Goal: Task Accomplishment & Management: Use online tool/utility

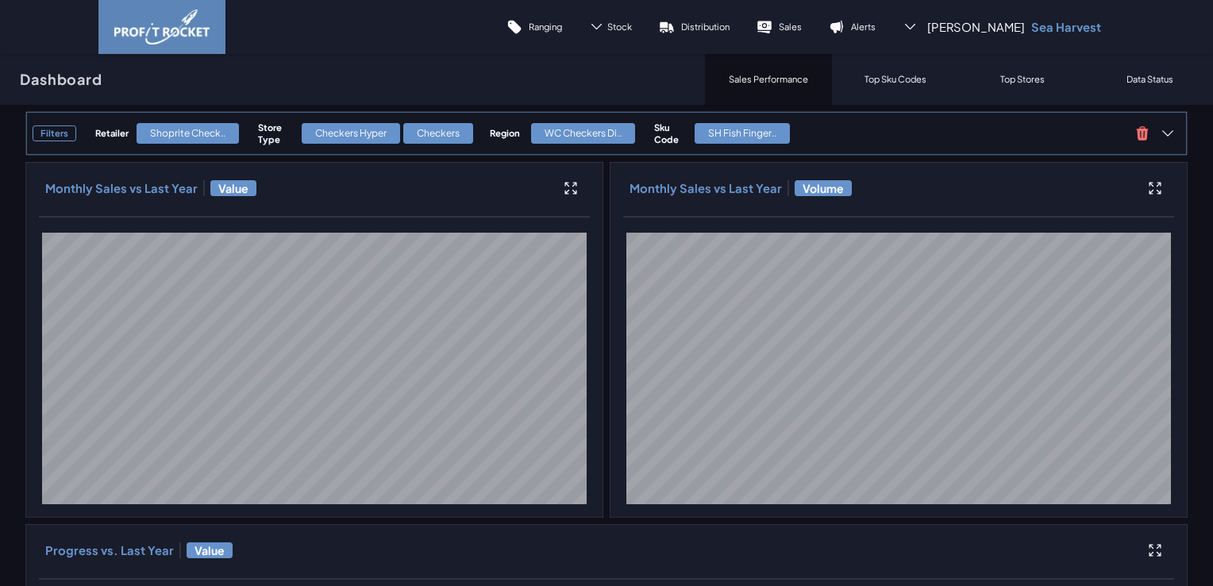
click at [473, 121] on span "Filters Retailer Shoprite Check.. Store Type Checkers Hyper Checkers Region WC …" at bounding box center [581, 133] width 1097 height 30
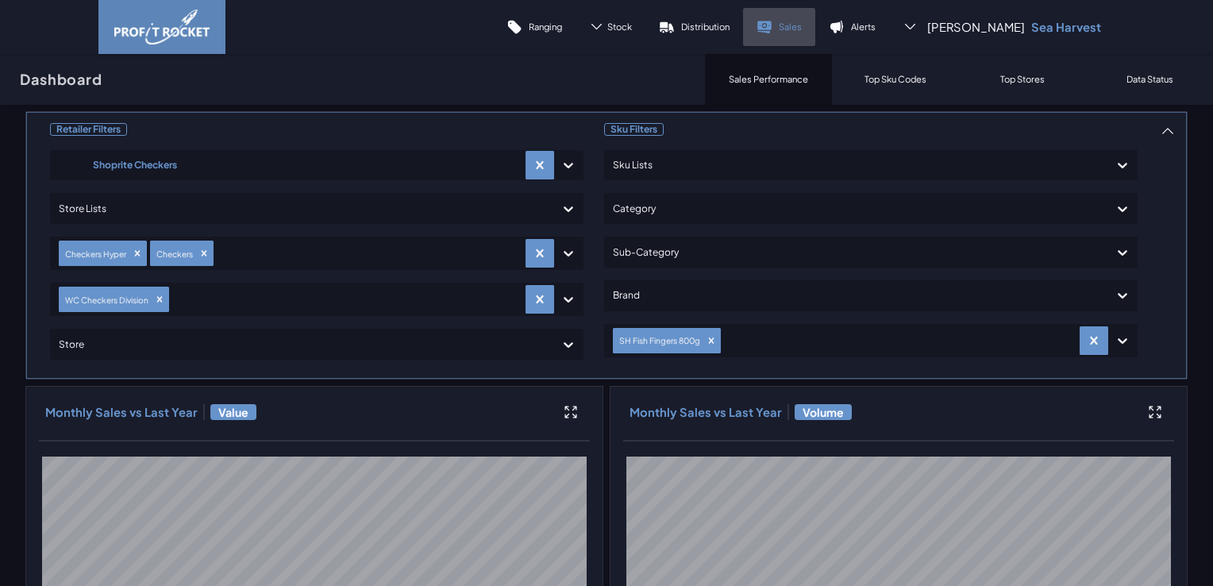
drag, startPoint x: 826, startPoint y: 30, endPoint x: 817, endPoint y: 33, distance: 9.3
click at [802, 30] on p "Sales" at bounding box center [790, 27] width 23 height 12
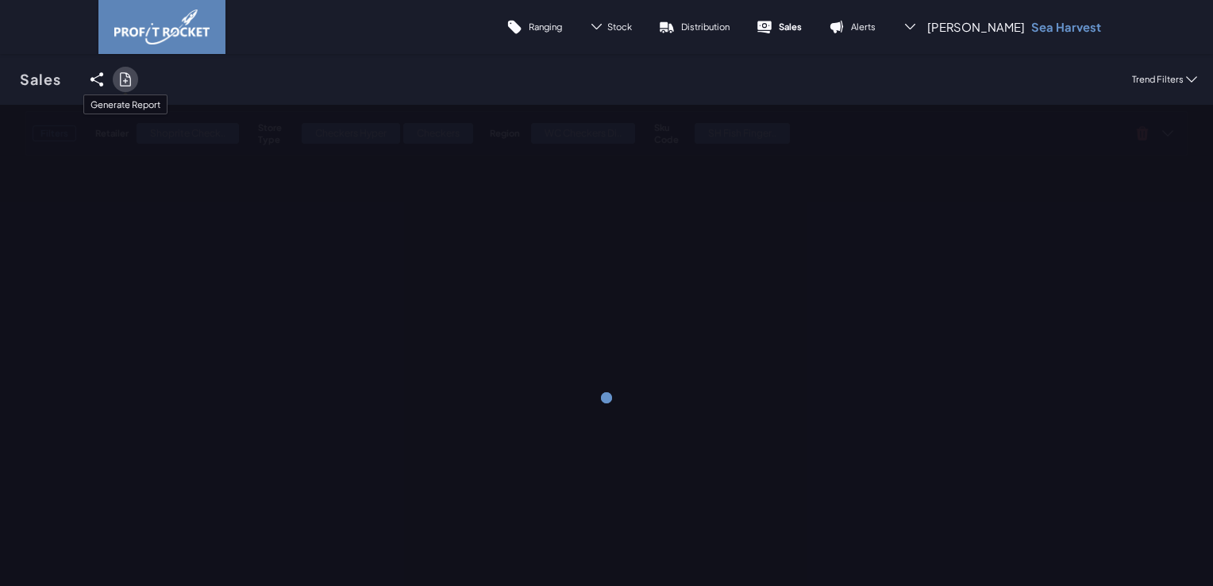
click at [123, 79] on icon at bounding box center [126, 79] width 16 height 16
click at [0, 79] on input "checkbox" at bounding box center [0, 79] width 0 height 0
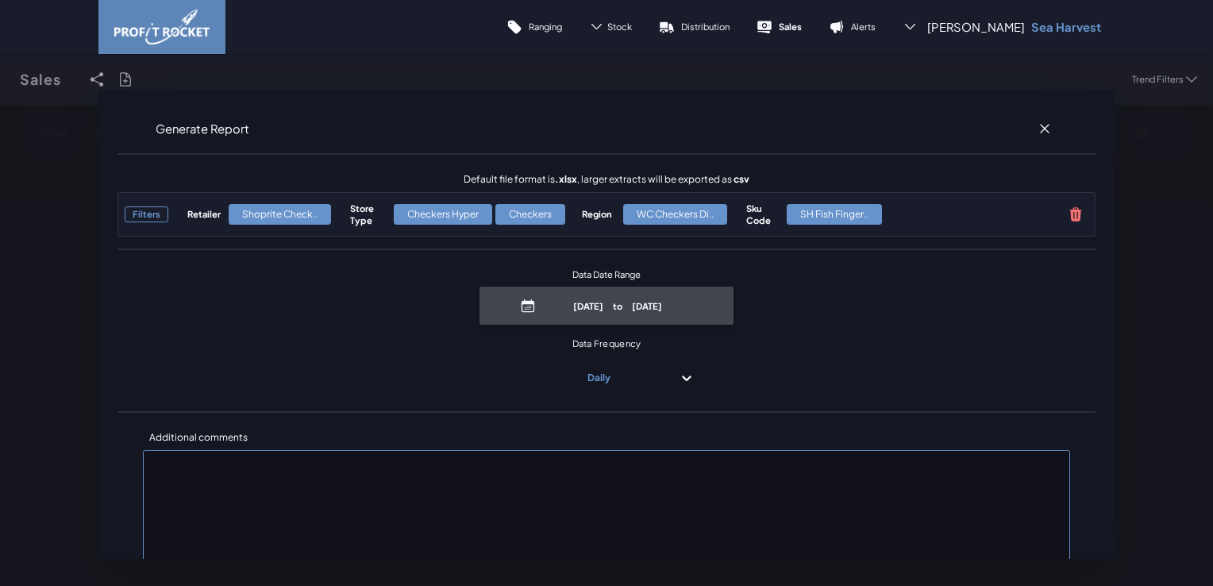
click at [611, 312] on p "[DATE] to [DATE]" at bounding box center [618, 306] width 152 height 12
select select "8"
select select "2025"
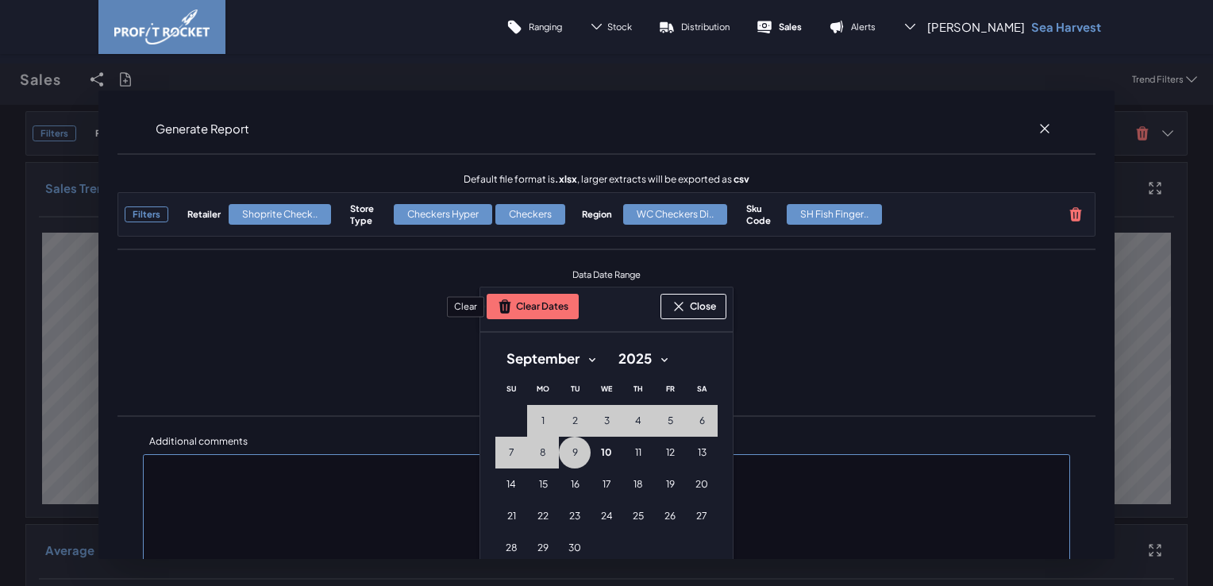
click at [553, 311] on button "Clear Dates" at bounding box center [533, 306] width 92 height 25
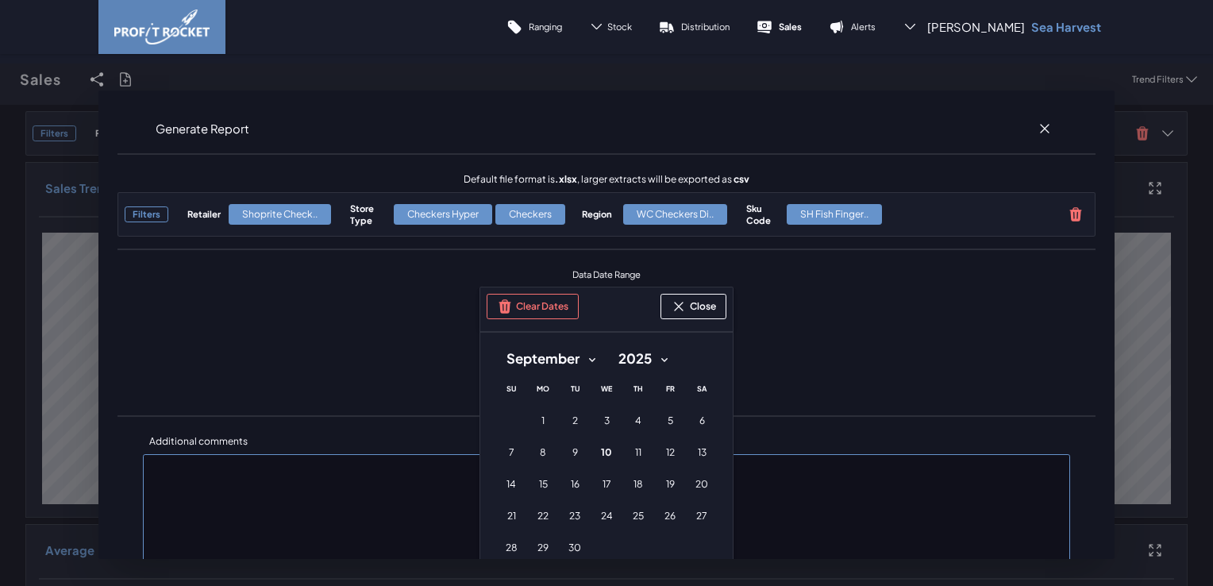
click at [588, 359] on select "January February March April May June July August September October November De…" at bounding box center [550, 359] width 111 height 29
click at [495, 345] on select "January February March April May June July August September October November De…" at bounding box center [550, 359] width 111 height 29
click at [540, 549] on span "25" at bounding box center [542, 547] width 11 height 13
click at [569, 549] on span "26" at bounding box center [574, 547] width 11 height 13
click at [591, 548] on button "27 [DATE] ([DATE])" at bounding box center [607, 548] width 32 height 32
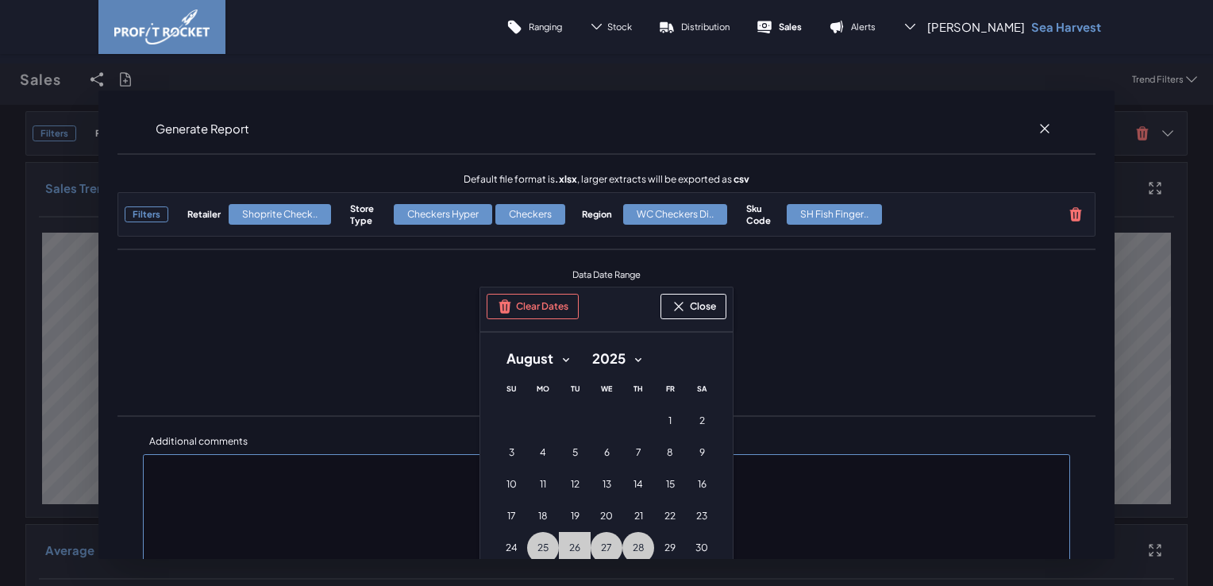
click at [622, 549] on button "28 [DATE] ([DATE])" at bounding box center [638, 548] width 32 height 32
click at [657, 548] on button "29 [DATE] ([DATE])" at bounding box center [670, 548] width 32 height 32
click at [686, 545] on button "30 [DATE] ([DATE])" at bounding box center [702, 548] width 32 height 32
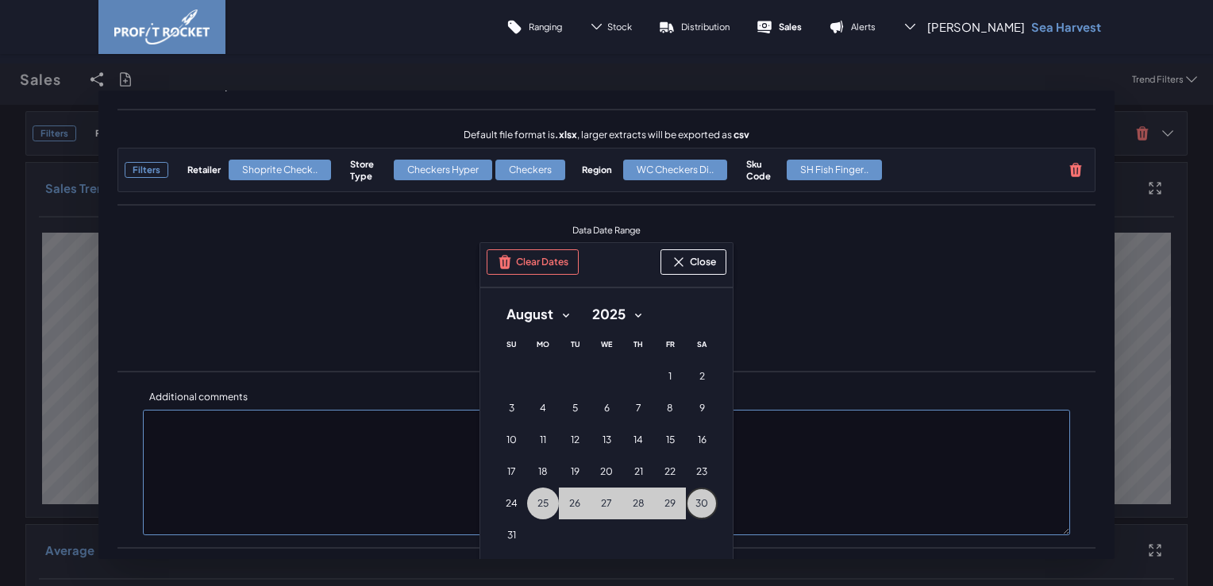
scroll to position [79, 0]
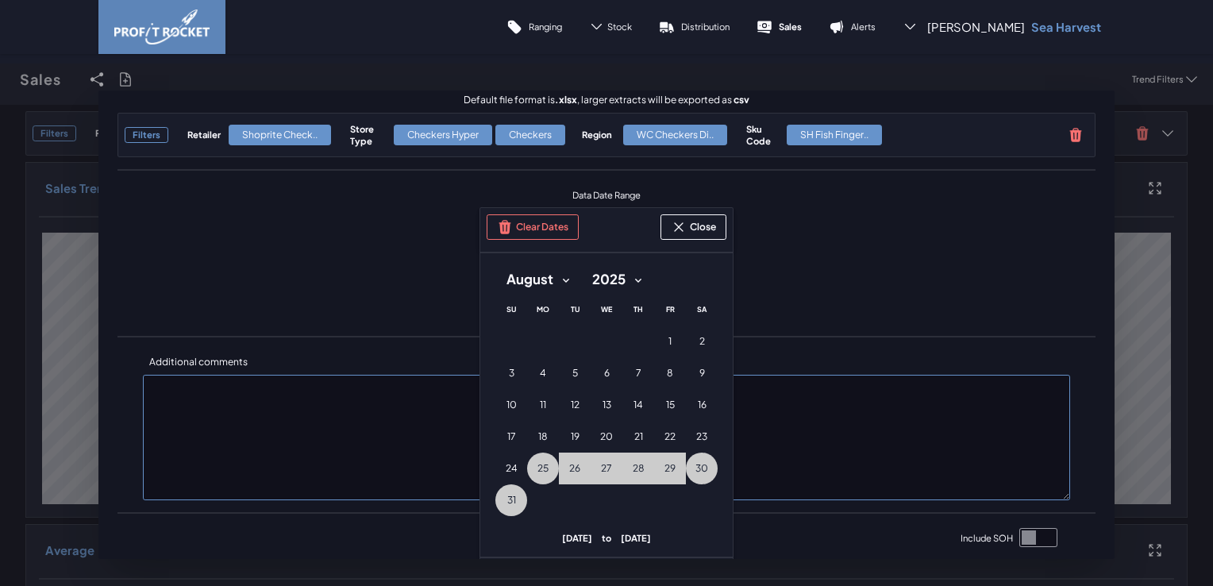
click at [513, 505] on button "31 [DATE] ([DATE])" at bounding box center [511, 500] width 32 height 32
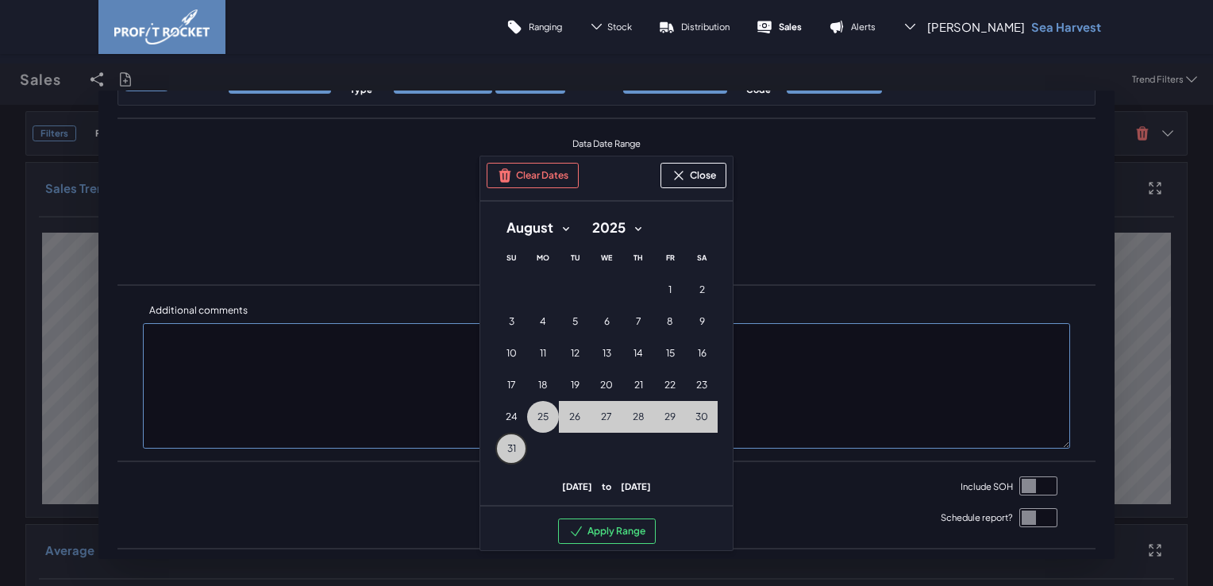
scroll to position [159, 0]
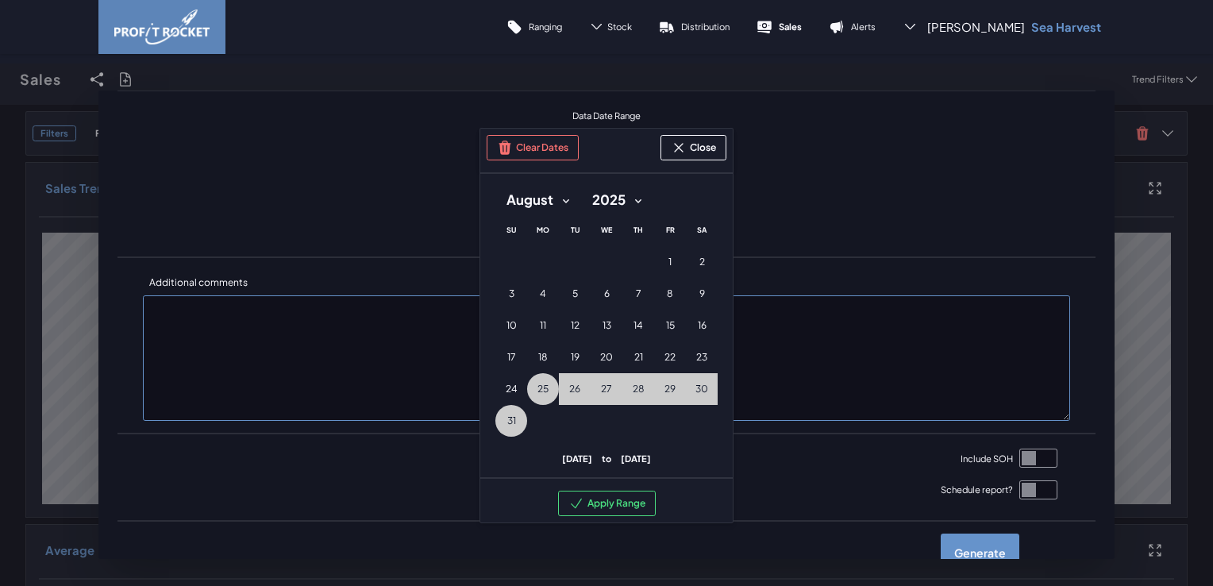
click at [561, 195] on select "January February March April May June July August September October November De…" at bounding box center [537, 200] width 85 height 29
select select "8"
click at [495, 186] on select "January February March April May June July August September October November De…" at bounding box center [537, 200] width 85 height 29
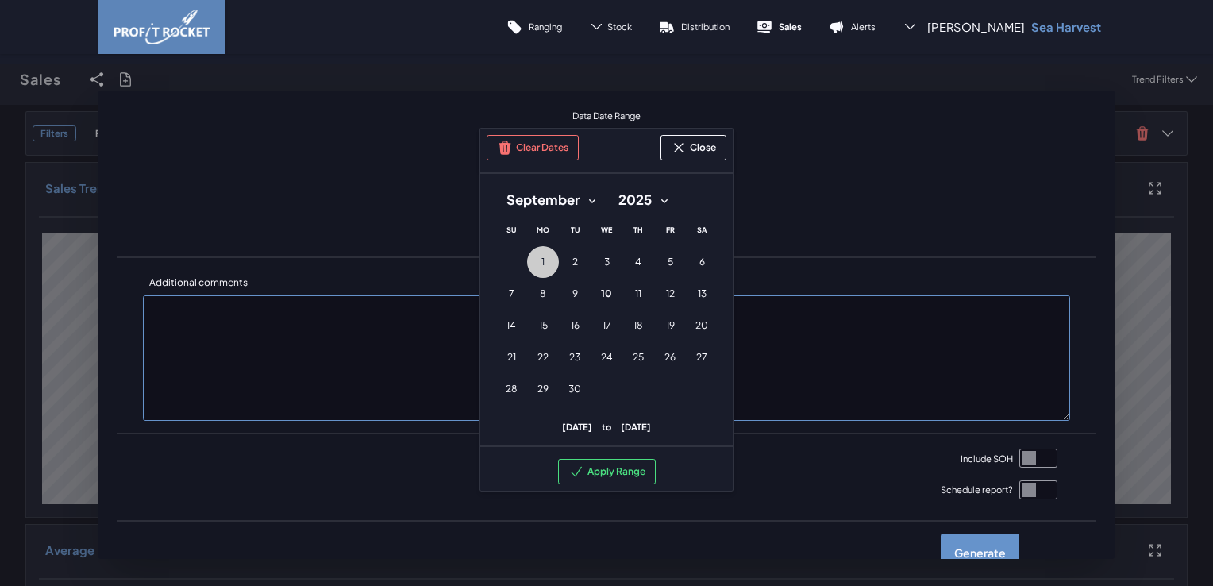
click at [543, 256] on button "1 [DATE] ([DATE])" at bounding box center [543, 262] width 32 height 32
drag, startPoint x: 561, startPoint y: 259, endPoint x: 588, endPoint y: 264, distance: 26.6
click at [562, 259] on button "2 [DATE] ([DATE])" at bounding box center [575, 262] width 32 height 32
click at [591, 263] on button "3 [DATE] ([DATE])" at bounding box center [607, 262] width 32 height 32
click at [626, 263] on button "4 [DATE] ([DATE])" at bounding box center [638, 262] width 32 height 32
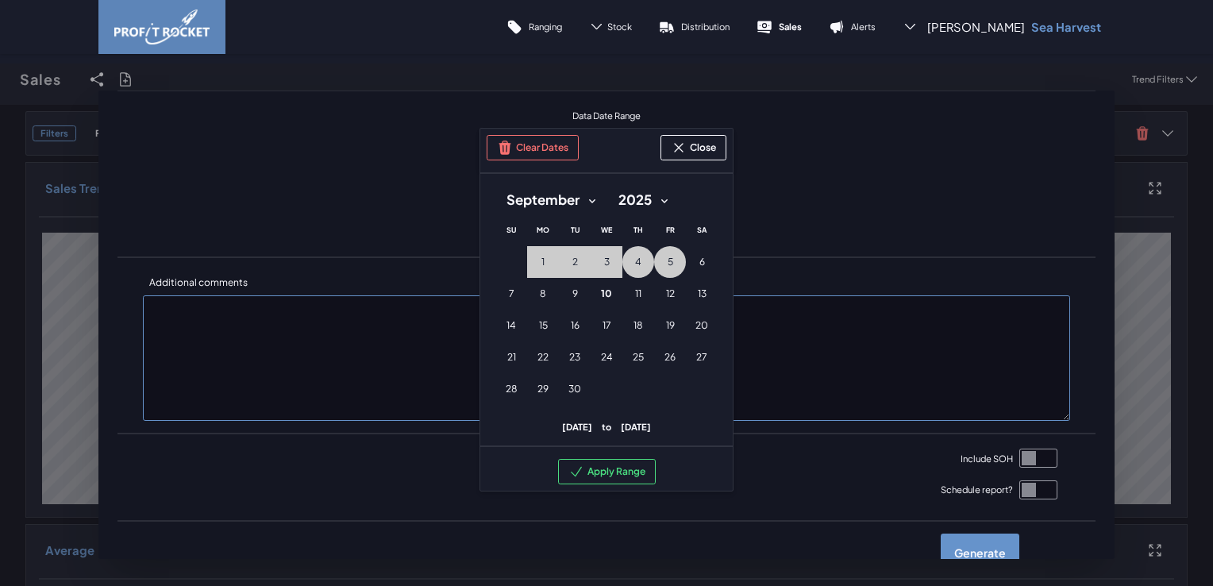
click at [655, 260] on button "5 [DATE] ([DATE])" at bounding box center [670, 262] width 32 height 32
click at [702, 265] on button "6 [DATE] ([DATE])" at bounding box center [702, 262] width 32 height 32
click at [510, 291] on button "7 [DATE] ([DATE])" at bounding box center [511, 294] width 32 height 32
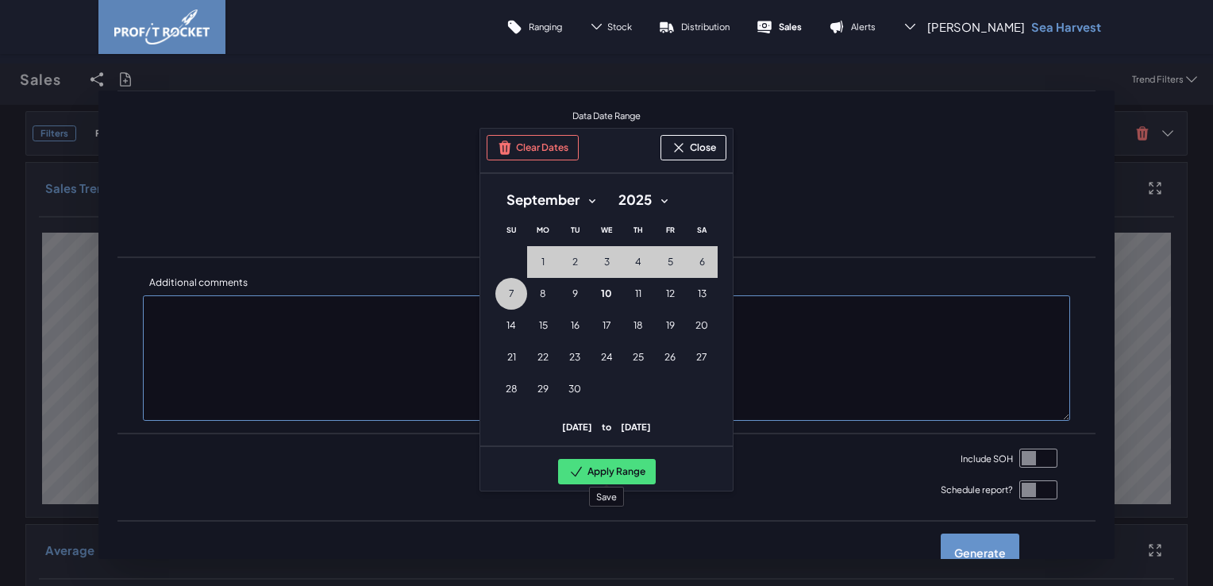
click at [592, 475] on button "Apply Range" at bounding box center [607, 471] width 98 height 25
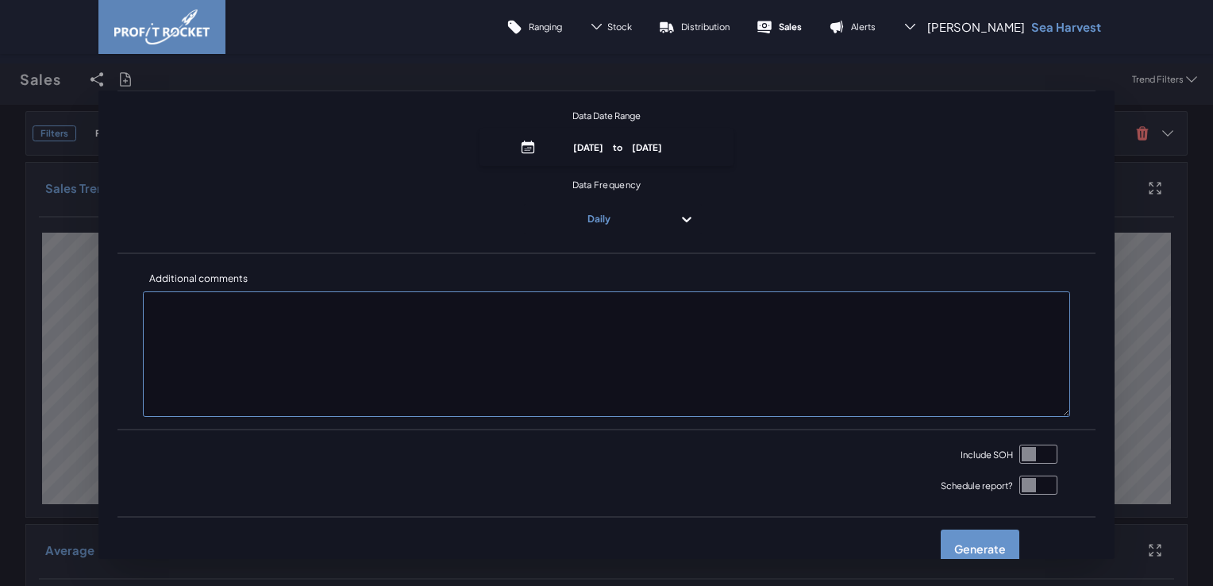
click at [1021, 450] on input "checkbox" at bounding box center [1038, 454] width 38 height 19
checkbox input "true"
click at [968, 546] on label "Generate" at bounding box center [980, 549] width 79 height 38
click at [0, 79] on input "checkbox" at bounding box center [0, 79] width 0 height 0
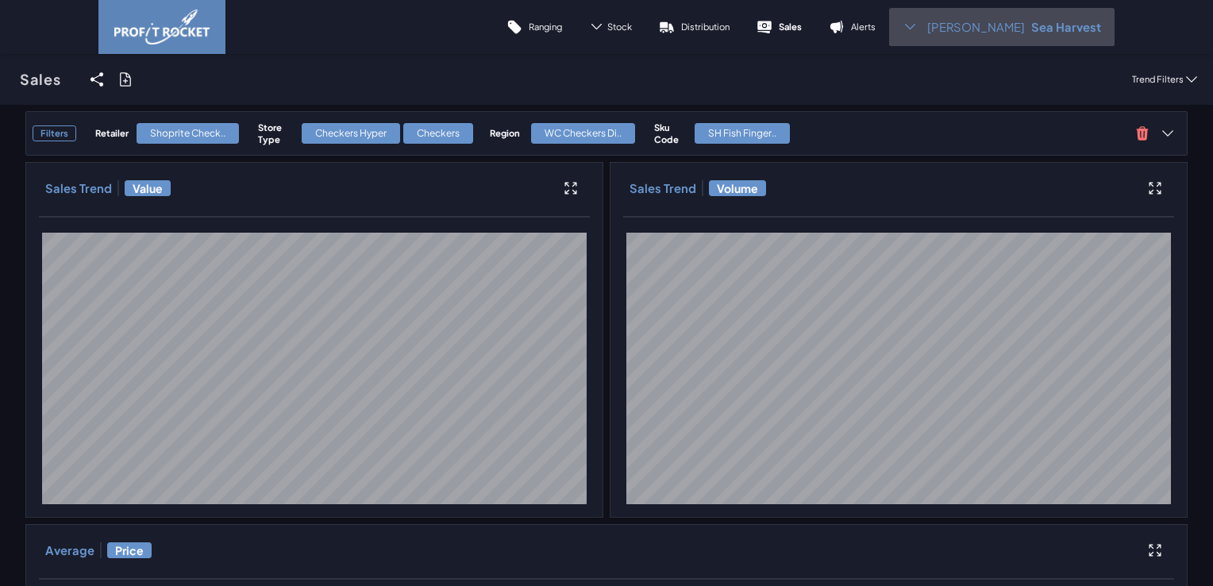
click at [918, 30] on icon at bounding box center [910, 26] width 15 height 15
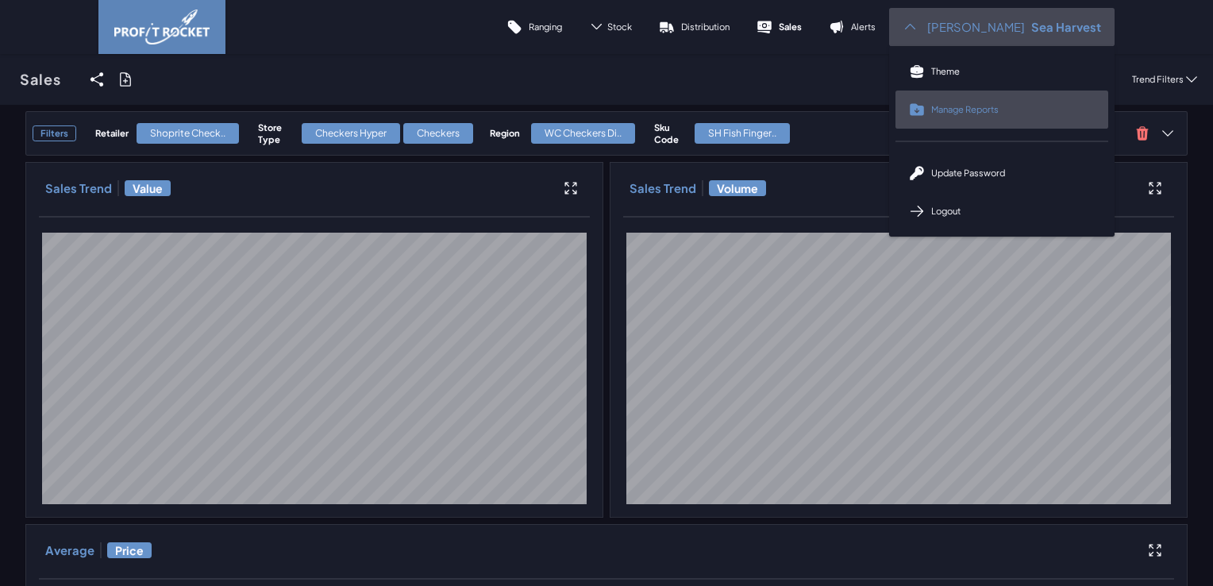
click at [953, 110] on link "Manage Reports" at bounding box center [1002, 110] width 213 height 38
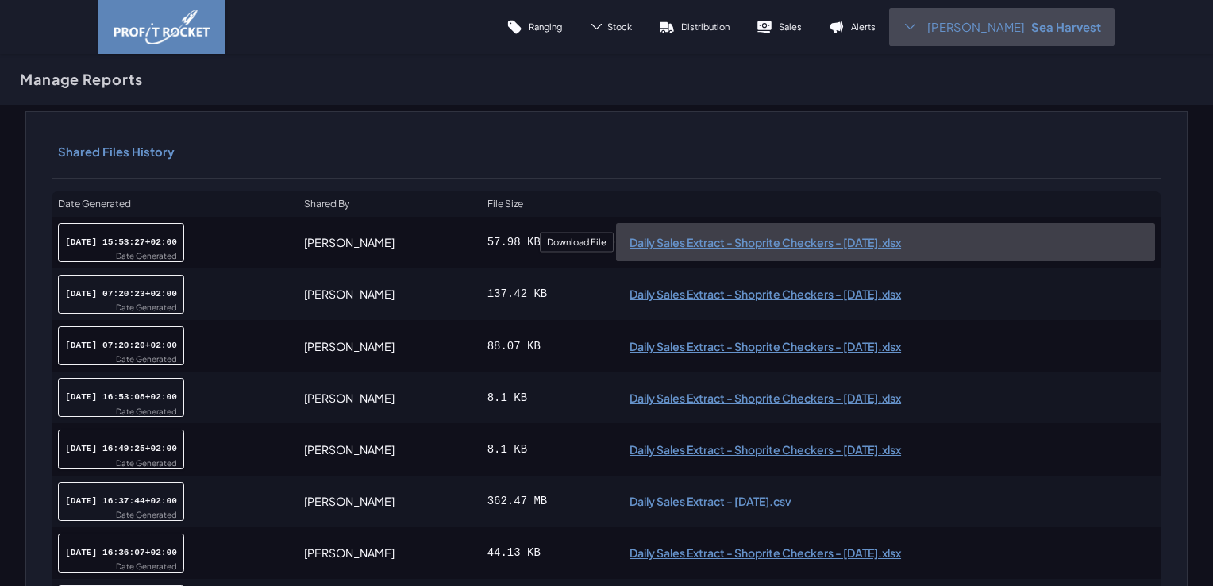
click at [746, 242] on span "Daily Sales Extract - Shoprite Checkers - [DATE].xlsx" at bounding box center [886, 242] width 512 height 11
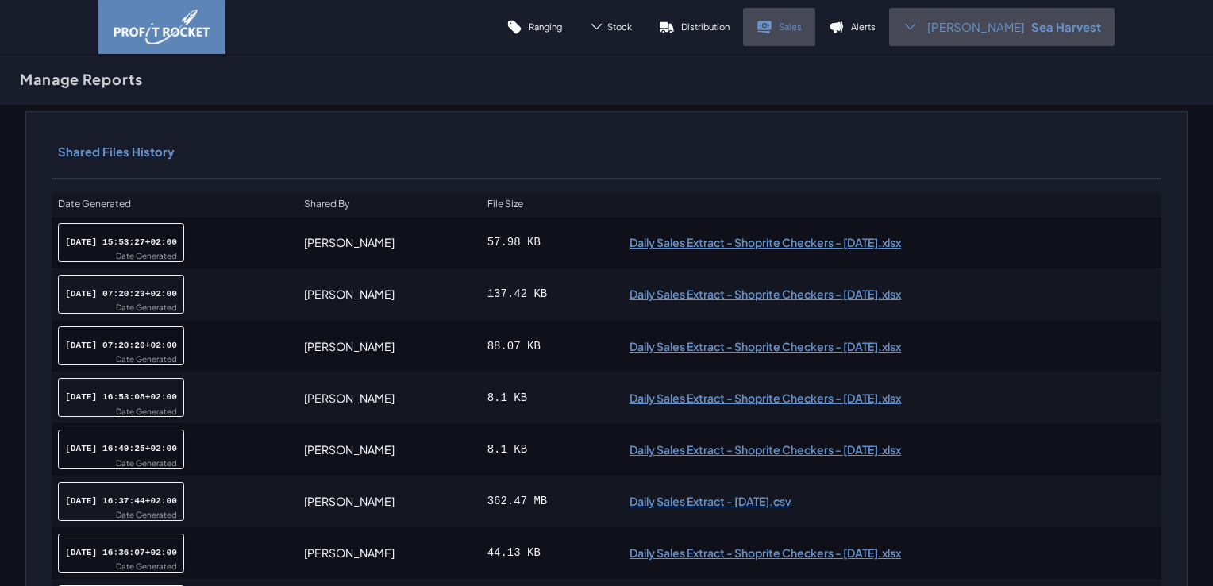
click at [802, 29] on p "Sales" at bounding box center [790, 27] width 23 height 12
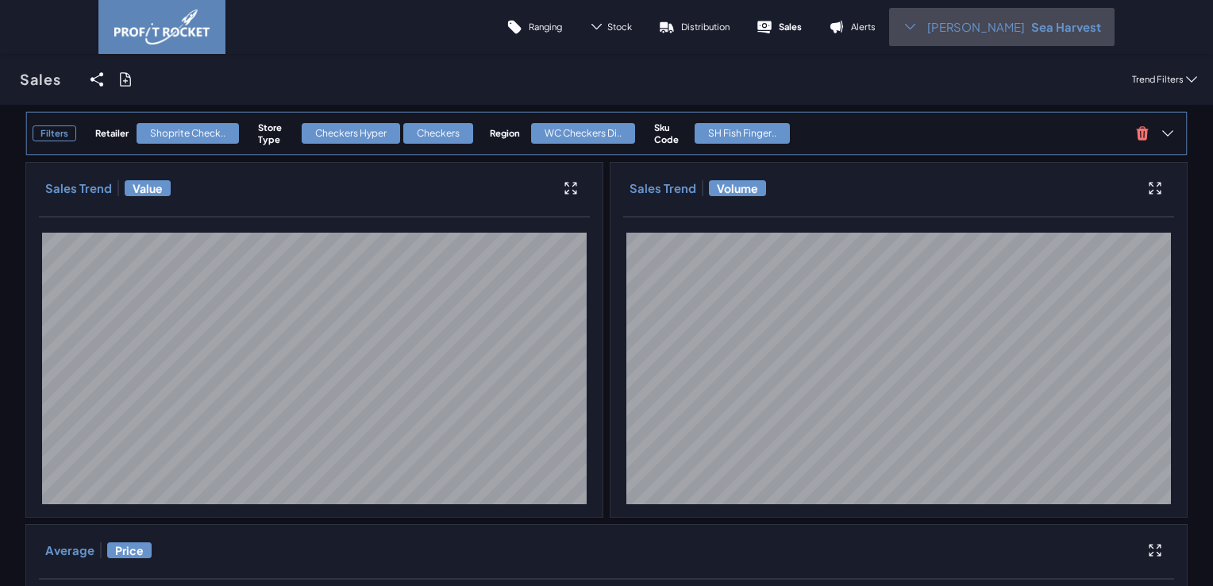
click at [213, 138] on div "Shoprite Check.." at bounding box center [188, 133] width 102 height 21
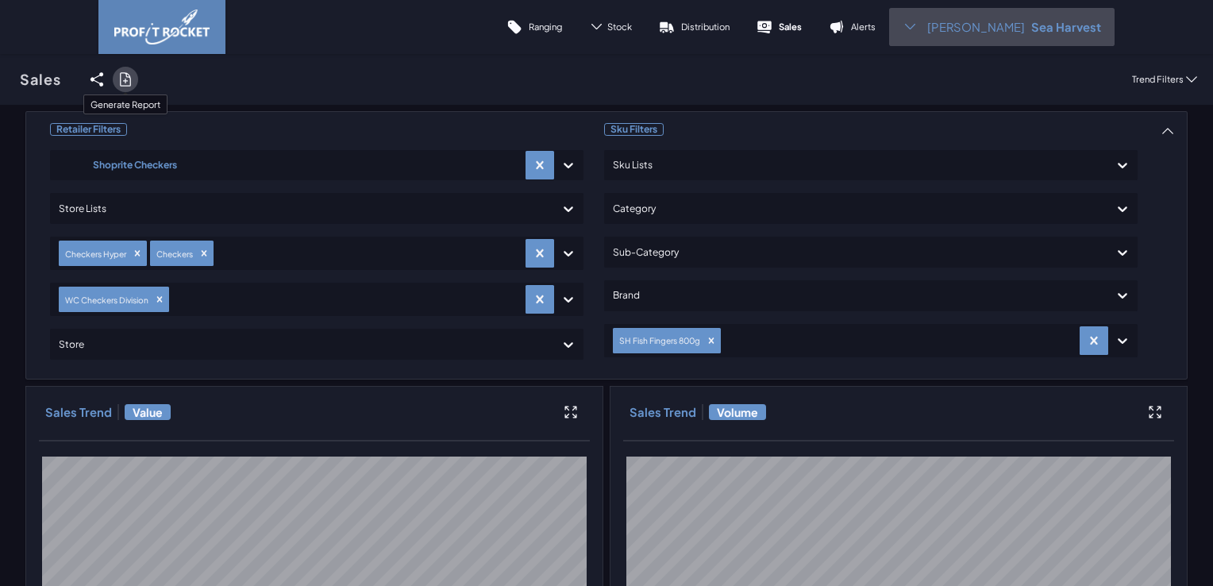
click at [125, 83] on icon at bounding box center [126, 79] width 16 height 16
click at [0, 79] on input "checkbox" at bounding box center [0, 79] width 0 height 0
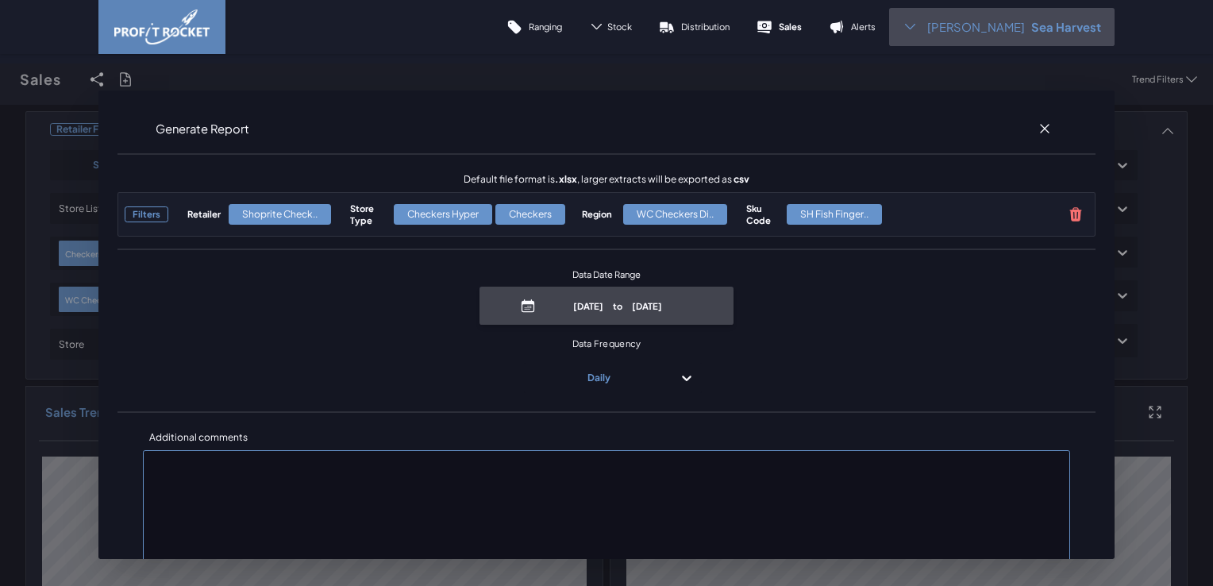
click at [607, 309] on p "[DATE] to [DATE]" at bounding box center [618, 306] width 152 height 12
select select "8"
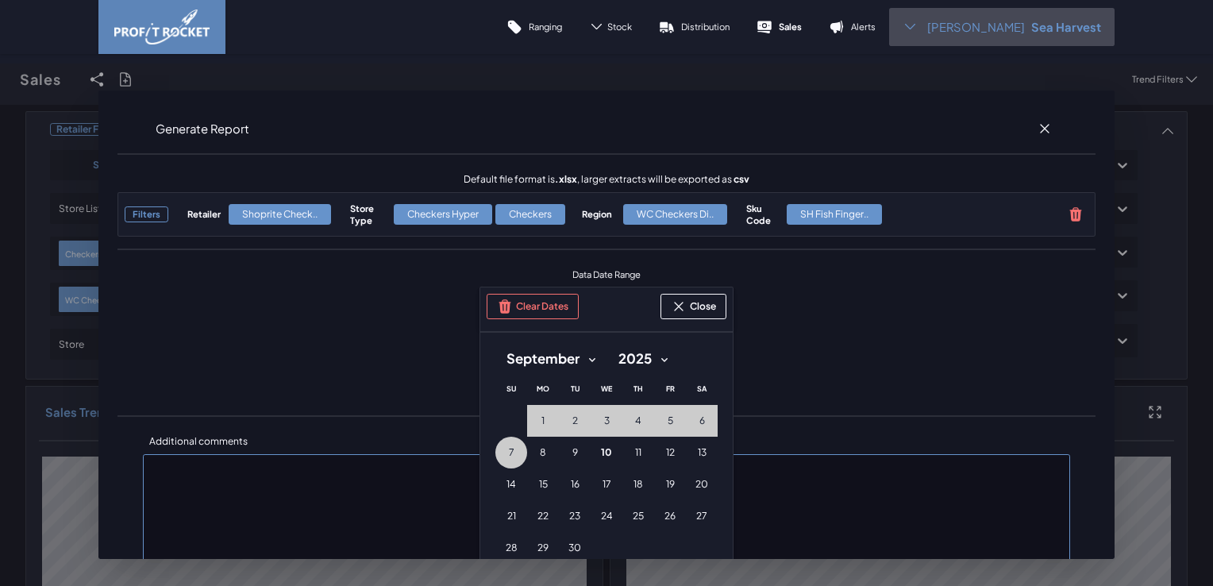
click at [656, 359] on select "2010 2011 2012 2013 2014 2015 2016 2017 2018 2019 2020 2021 2022 2023 2024 2025" at bounding box center [642, 359] width 71 height 29
select select "2024"
click at [607, 345] on select "2010 2011 2012 2013 2014 2015 2016 2017 2018 2019 2020 2021 2022 2023 2024 2025" at bounding box center [642, 359] width 71 height 29
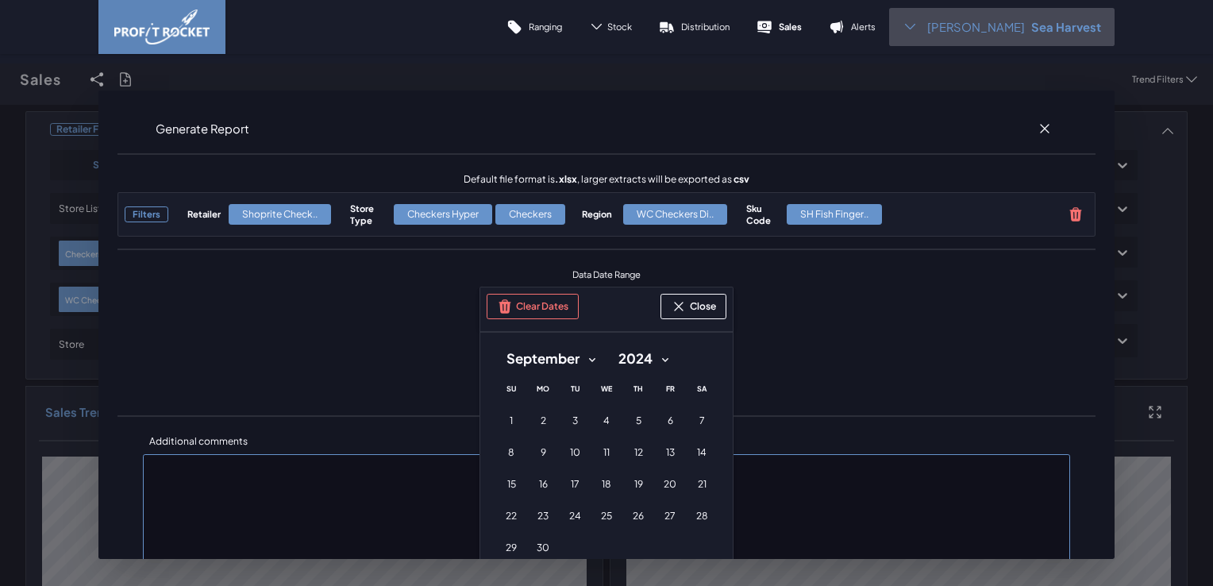
click at [586, 359] on select "January February March April May June July August September October November De…" at bounding box center [550, 359] width 111 height 29
click at [495, 345] on select "January February March April May June July August September October November De…" at bounding box center [550, 359] width 111 height 29
click at [638, 519] on button "25 [DATE] ([DATE])" at bounding box center [638, 516] width 32 height 32
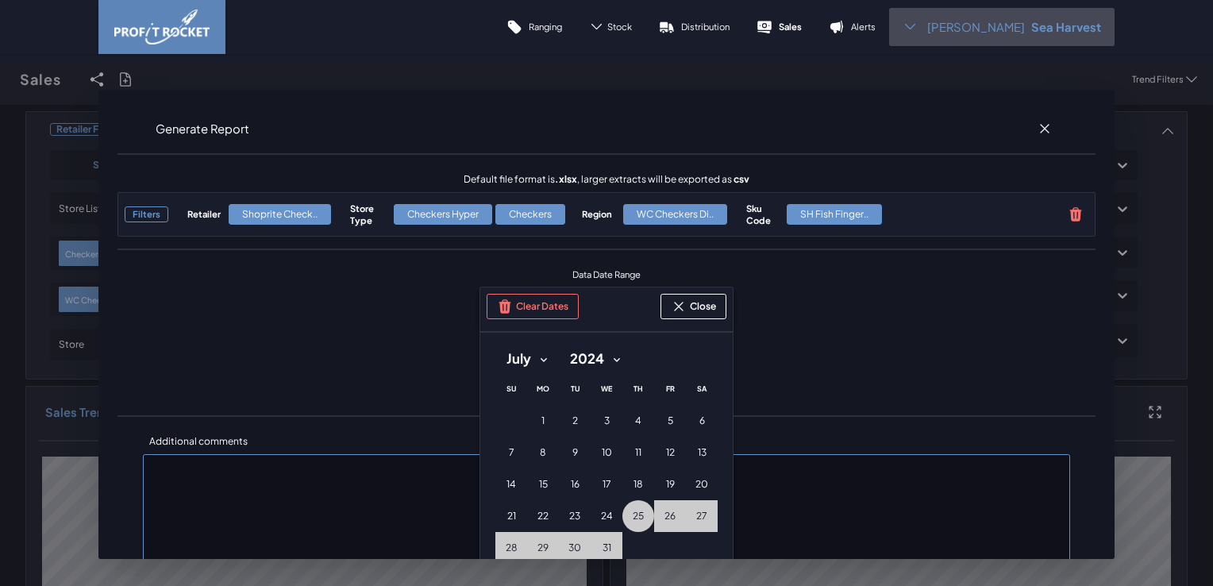
click at [541, 356] on select "January February March April May June July August September October November De…" at bounding box center [526, 359] width 63 height 29
select select "8"
click at [495, 345] on select "January February March April May June July August September October November De…" at bounding box center [526, 359] width 63 height 29
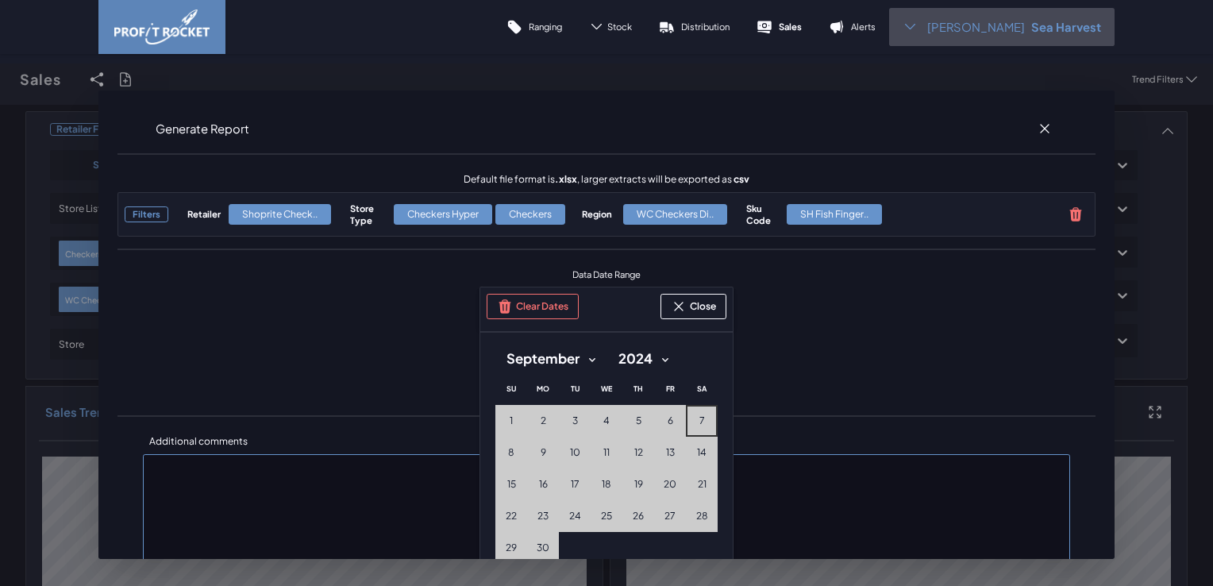
click at [699, 417] on span "7" at bounding box center [702, 420] width 6 height 13
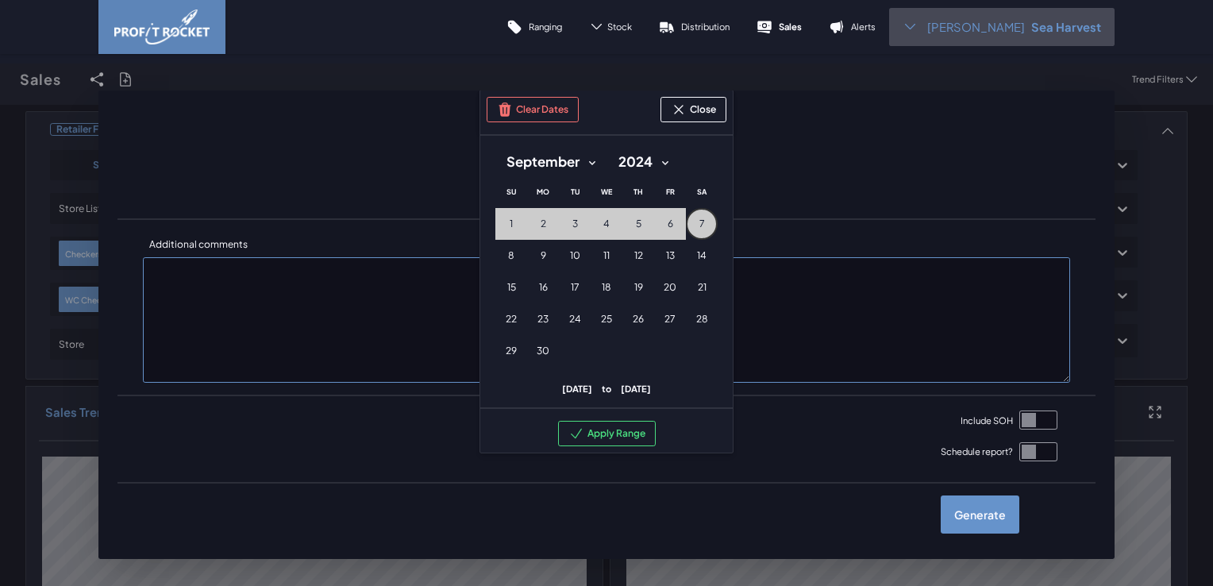
scroll to position [207, 0]
click at [596, 421] on button "Apply Range" at bounding box center [607, 433] width 98 height 25
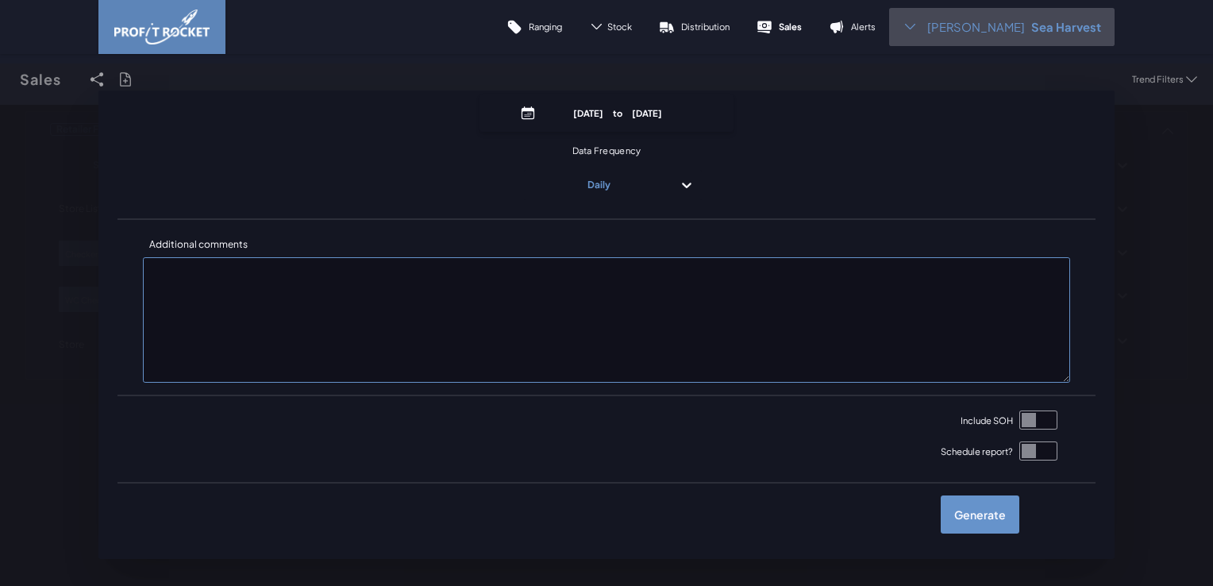
scroll to position [192, 0]
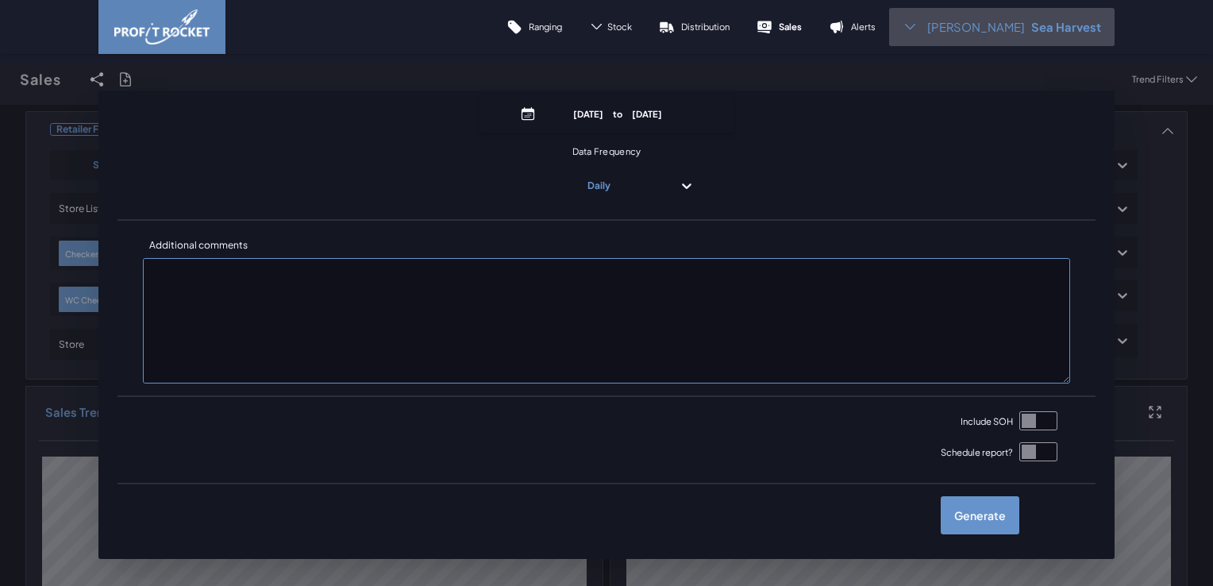
click at [1023, 419] on input "checkbox" at bounding box center [1038, 420] width 38 height 19
checkbox input "true"
click at [967, 519] on label "Generate" at bounding box center [980, 515] width 79 height 38
click at [0, 79] on input "checkbox" at bounding box center [0, 79] width 0 height 0
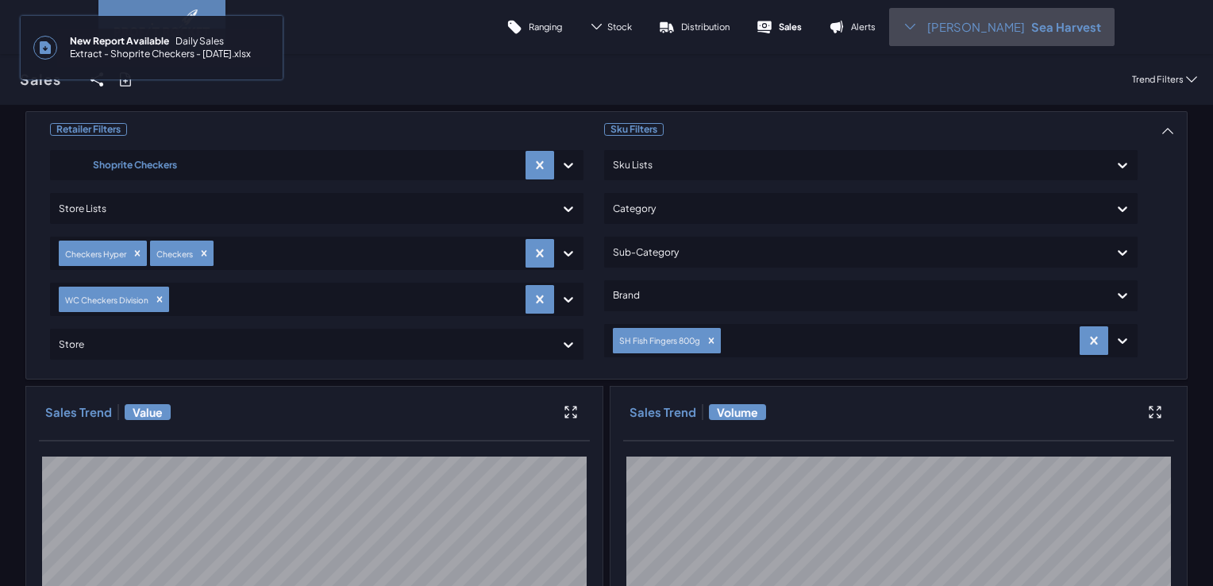
click at [953, 25] on div "[PERSON_NAME] S Sea Harvest" at bounding box center [1001, 27] width 225 height 38
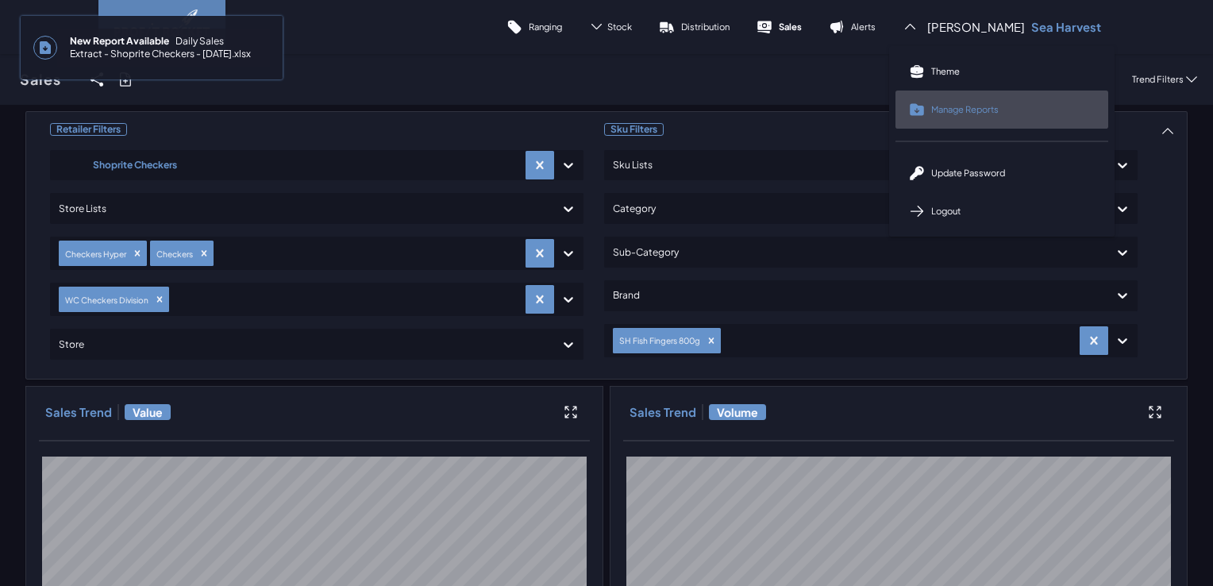
click at [984, 108] on span "Manage Reports" at bounding box center [964, 109] width 67 height 12
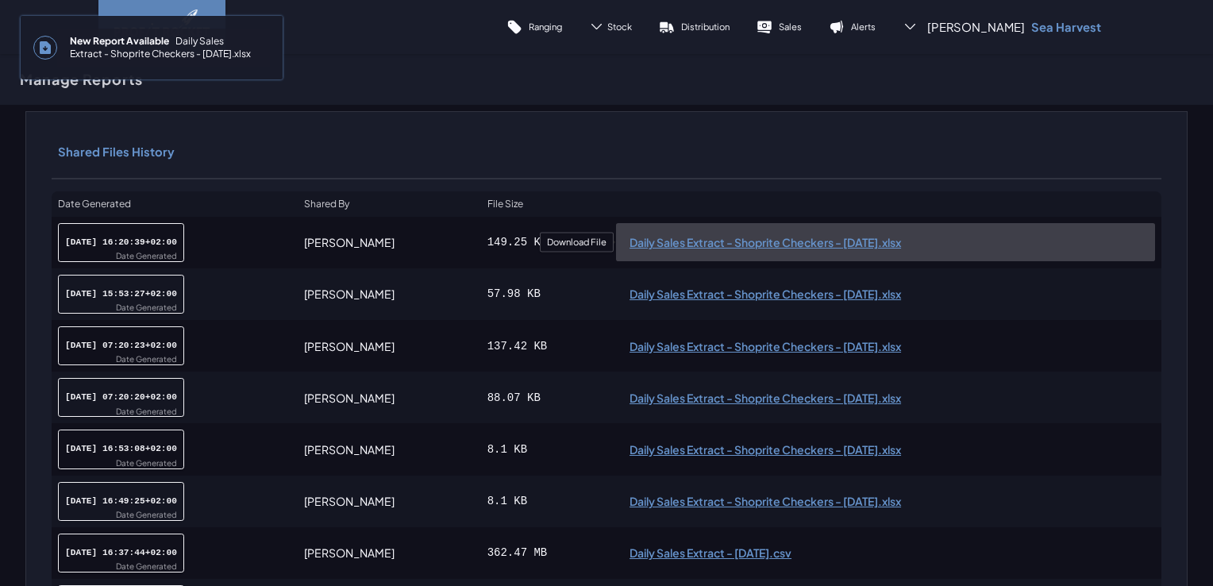
click at [710, 241] on span "Daily Sales Extract - Shoprite Checkers - [DATE].xlsx" at bounding box center [886, 242] width 512 height 11
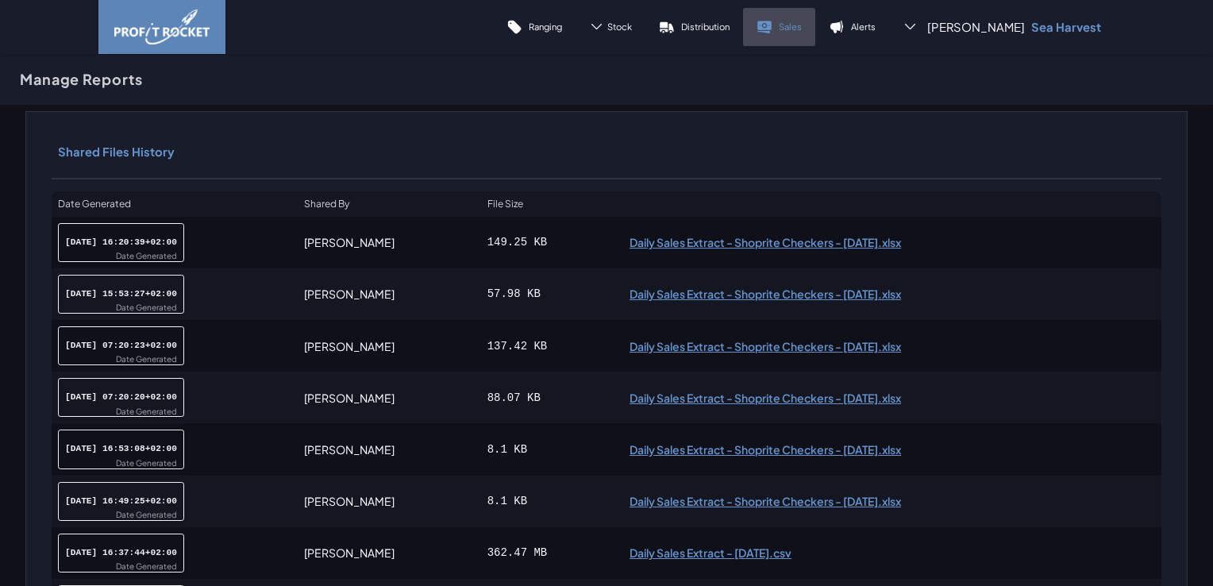
click at [802, 28] on p "Sales" at bounding box center [790, 27] width 23 height 12
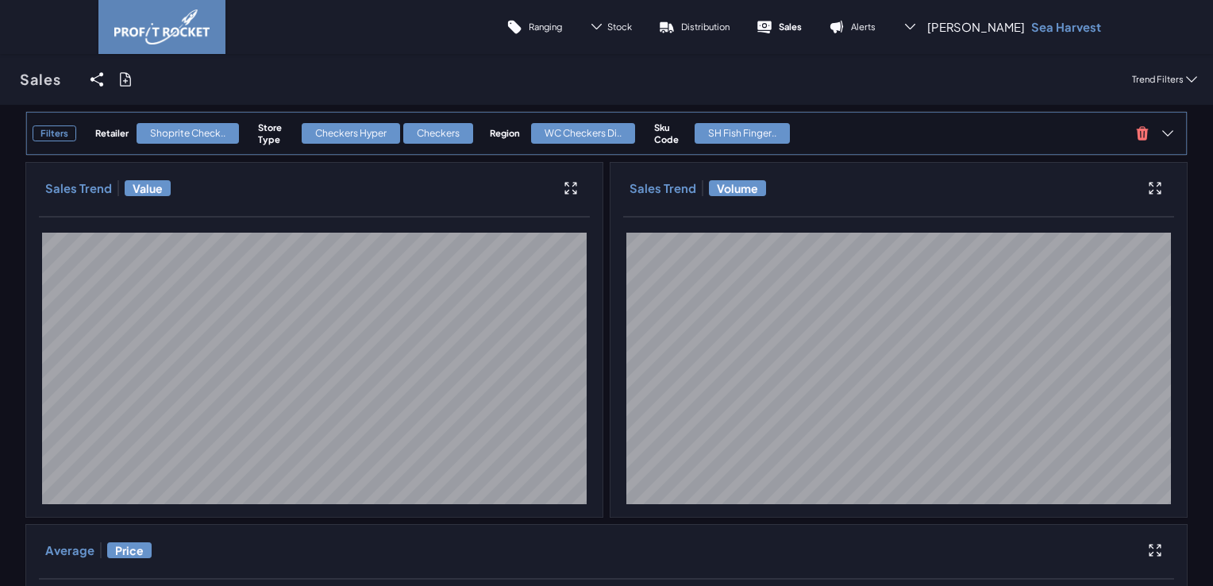
click at [363, 138] on div "Checkers Hyper" at bounding box center [351, 133] width 98 height 21
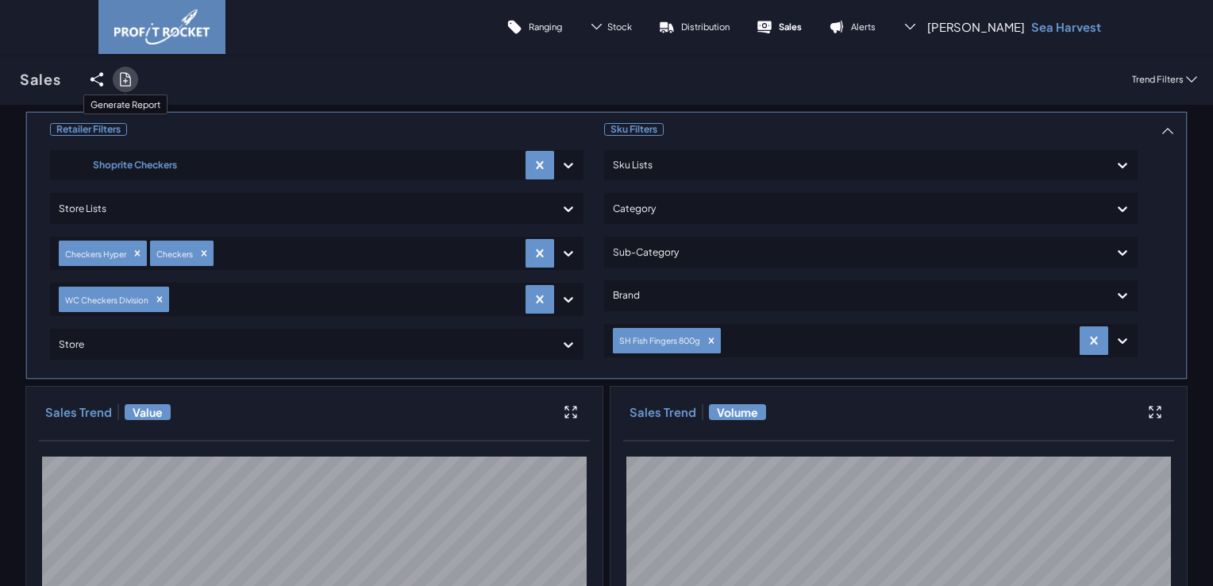
click at [129, 79] on icon at bounding box center [126, 79] width 16 height 16
click at [0, 79] on input "checkbox" at bounding box center [0, 79] width 0 height 0
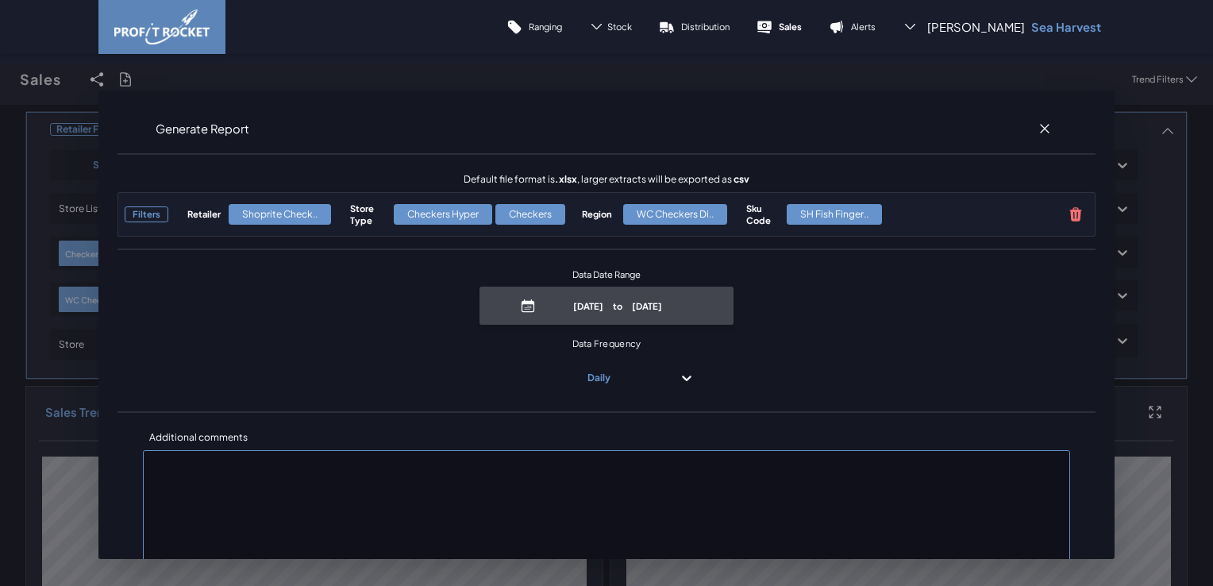
click at [603, 300] on p "[DATE] to [DATE]" at bounding box center [618, 306] width 152 height 12
select select "8"
select select "2025"
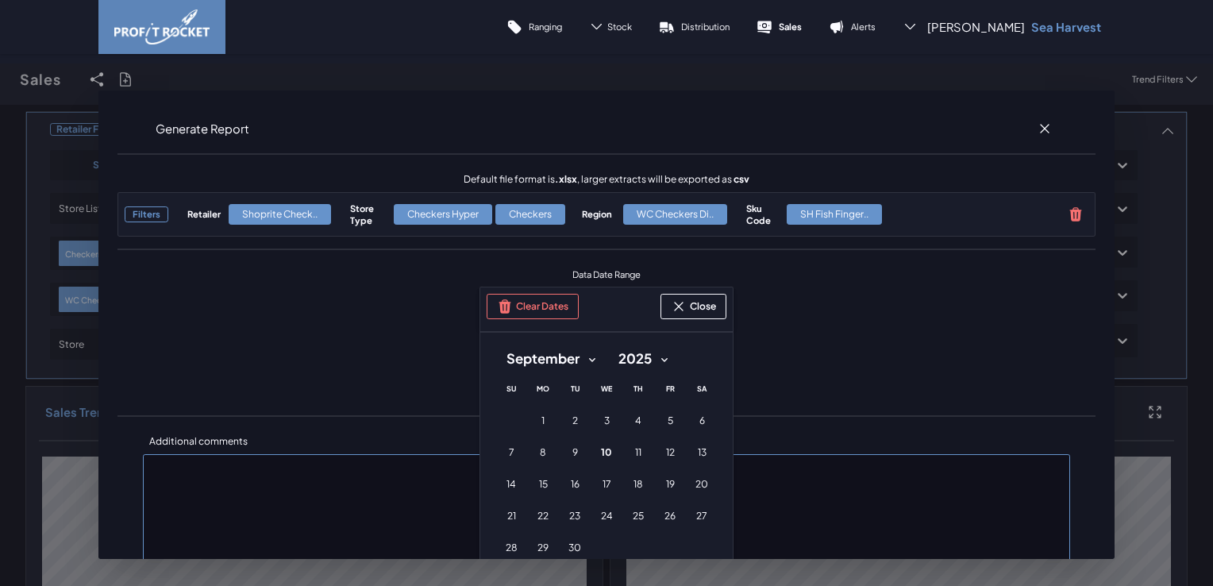
click at [586, 358] on select "January February March April May June July August September October November De…" at bounding box center [550, 359] width 111 height 29
select select "6"
click at [495, 345] on select "January February March April May June July August September October November De…" at bounding box center [550, 359] width 111 height 29
click at [665, 513] on span "25" at bounding box center [670, 516] width 11 height 13
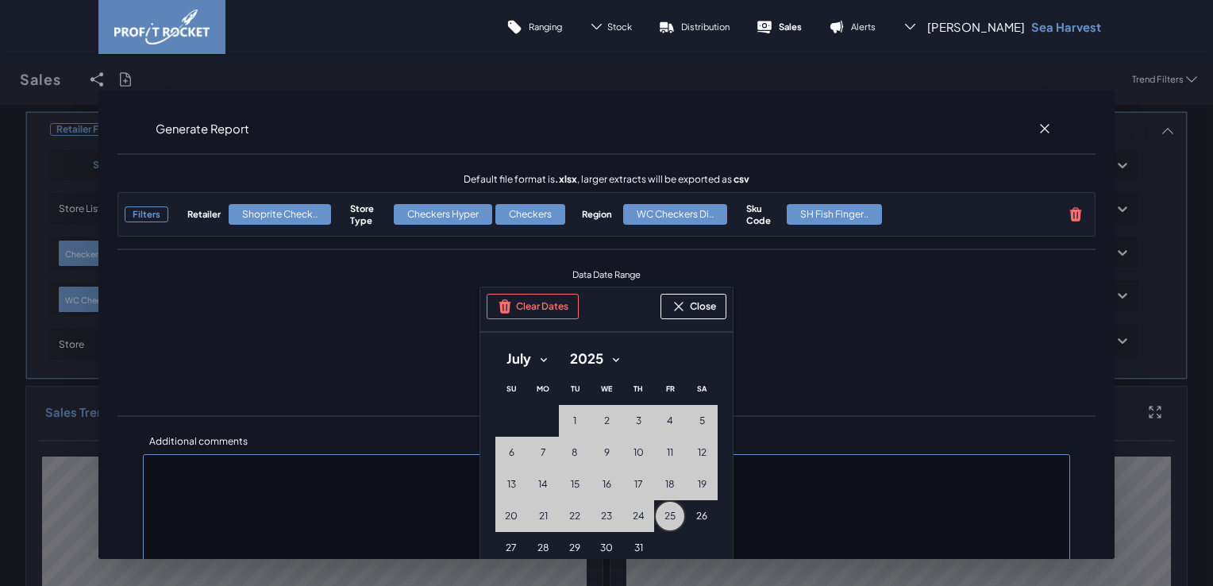
click at [665, 510] on span "25" at bounding box center [670, 516] width 11 height 13
click at [689, 306] on button "Close" at bounding box center [694, 306] width 66 height 25
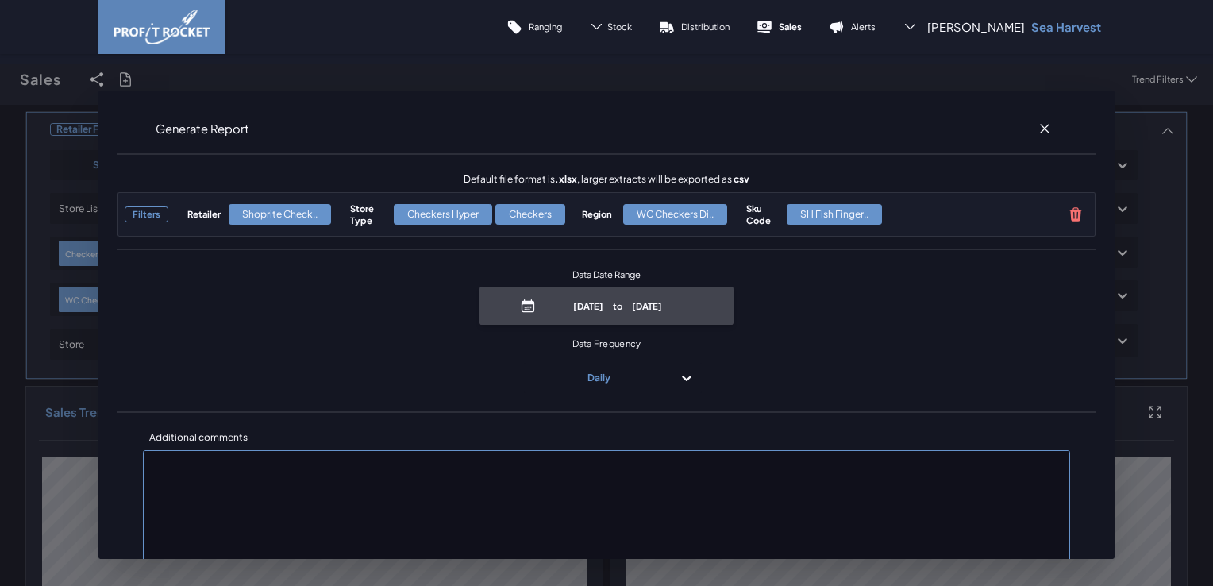
click at [587, 287] on span "[DATE] to [DATE]" at bounding box center [607, 306] width 254 height 38
select select "8"
select select "2025"
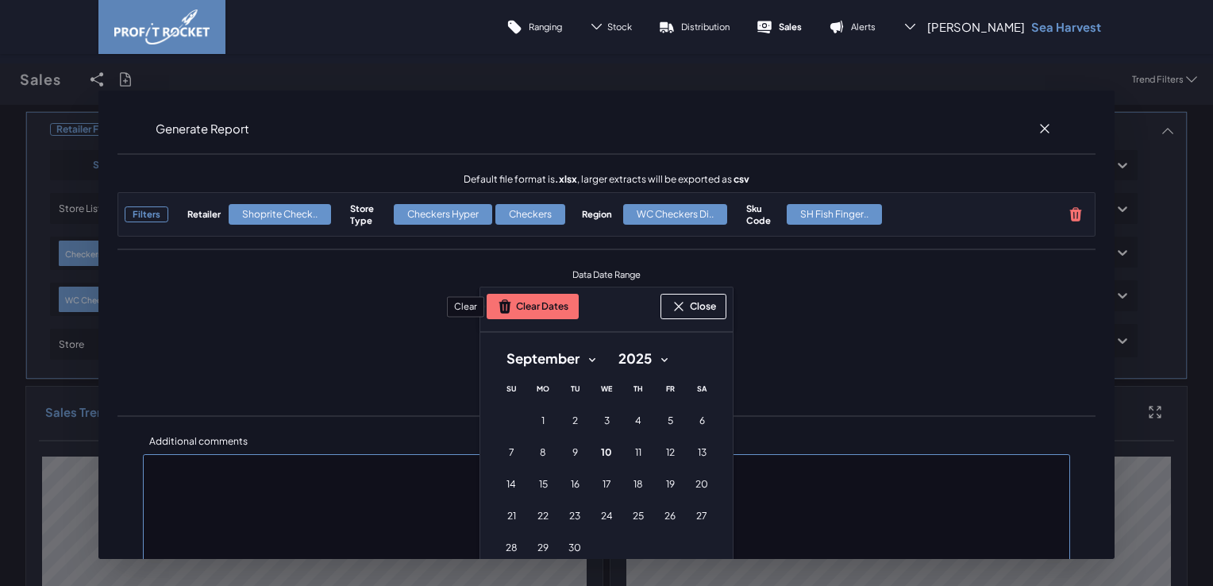
click at [553, 313] on button "Clear Dates" at bounding box center [533, 306] width 92 height 25
click at [588, 359] on select "January February March April May June July August September October November De…" at bounding box center [550, 359] width 111 height 29
click at [495, 345] on select "January February March April May June July August September October November De…" at bounding box center [550, 359] width 111 height 29
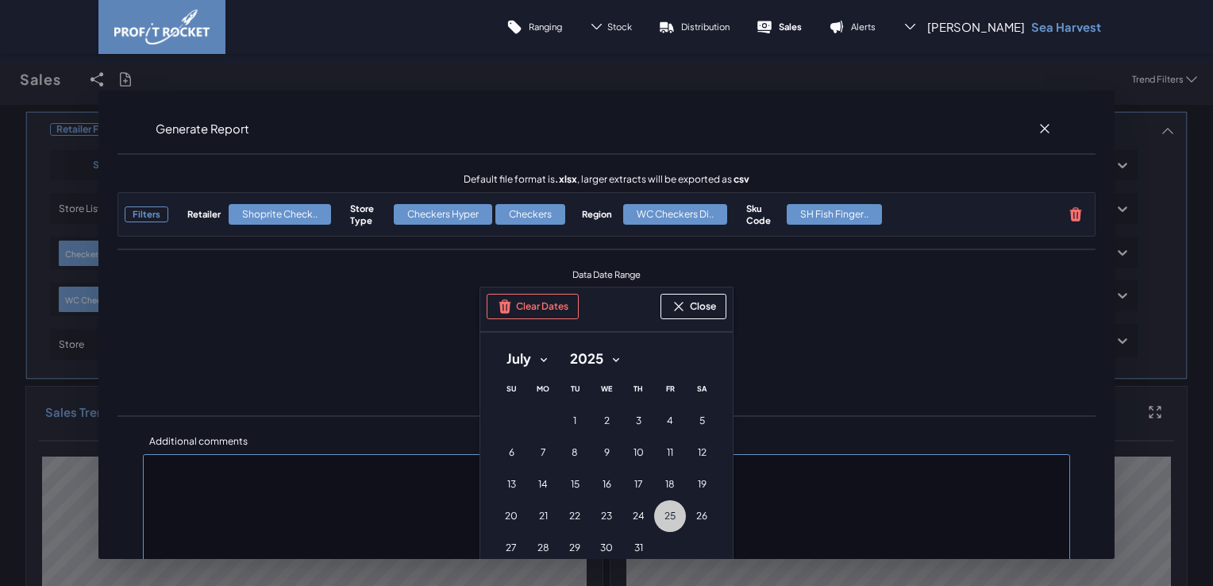
click at [665, 515] on span "25" at bounding box center [670, 516] width 11 height 13
click at [688, 514] on button "26 [DATE] ([DATE])" at bounding box center [702, 516] width 32 height 32
click at [634, 544] on span "31" at bounding box center [638, 547] width 9 height 13
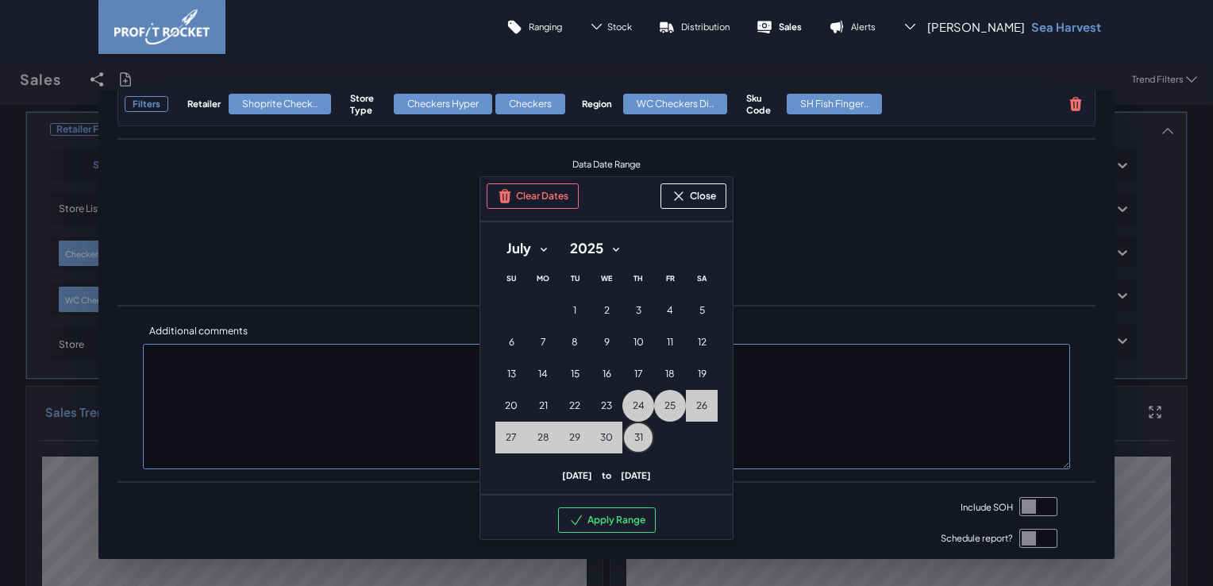
scroll to position [159, 0]
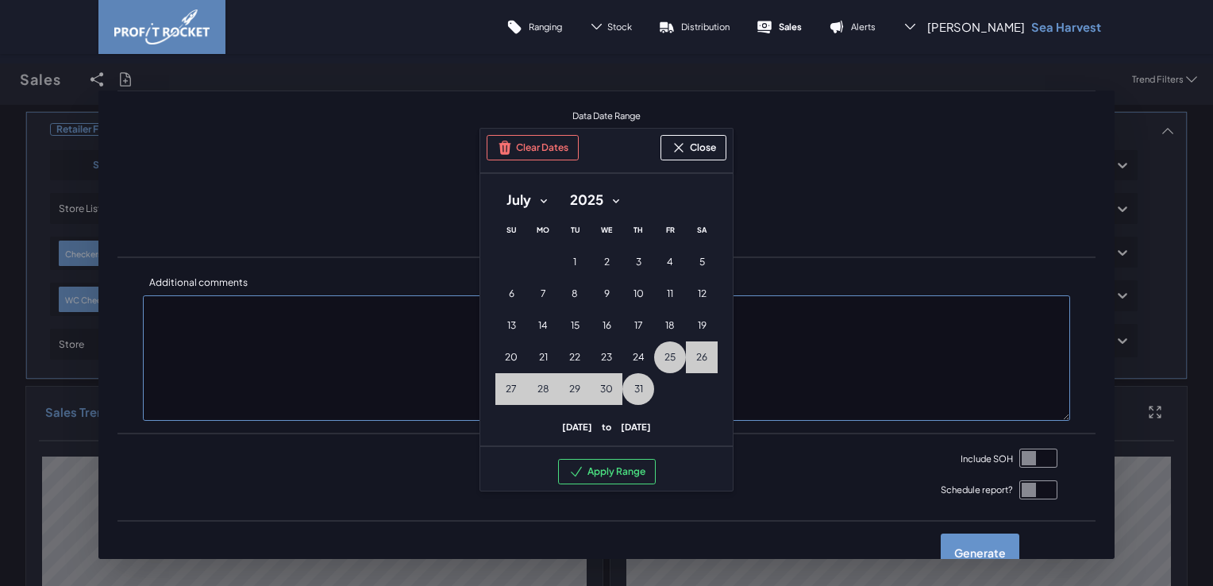
click at [538, 198] on select "January February March April May June July August September October November De…" at bounding box center [526, 200] width 63 height 29
select select "8"
click at [495, 186] on select "January February March April May June July August September October November De…" at bounding box center [526, 200] width 63 height 29
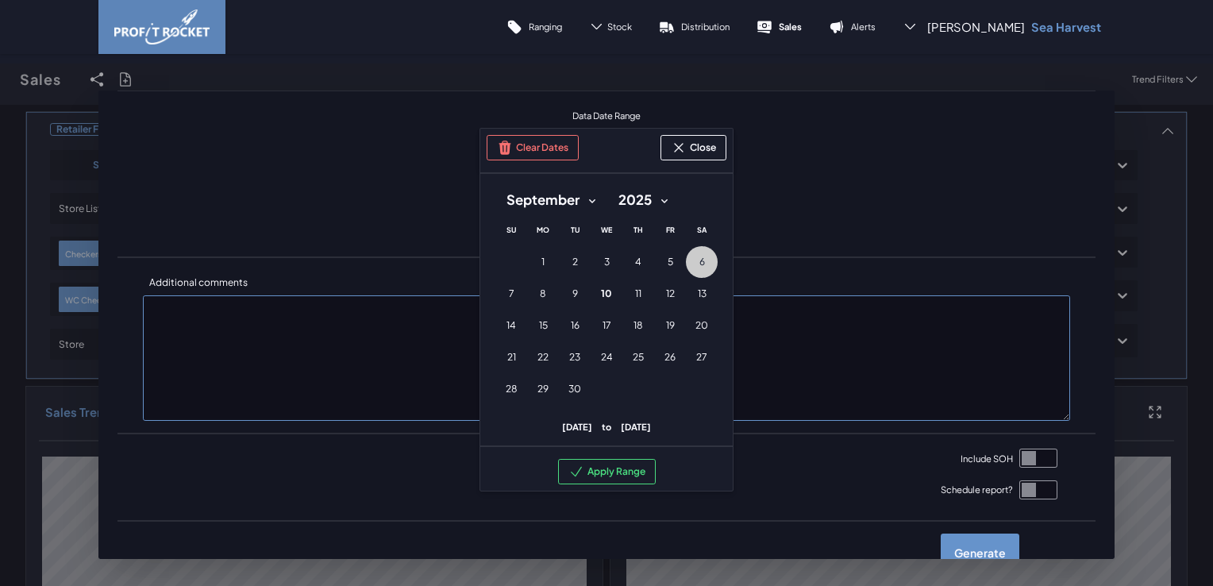
click at [699, 260] on span "6" at bounding box center [702, 262] width 6 height 13
click at [510, 291] on button "7 [DATE] ([DATE])" at bounding box center [511, 294] width 32 height 32
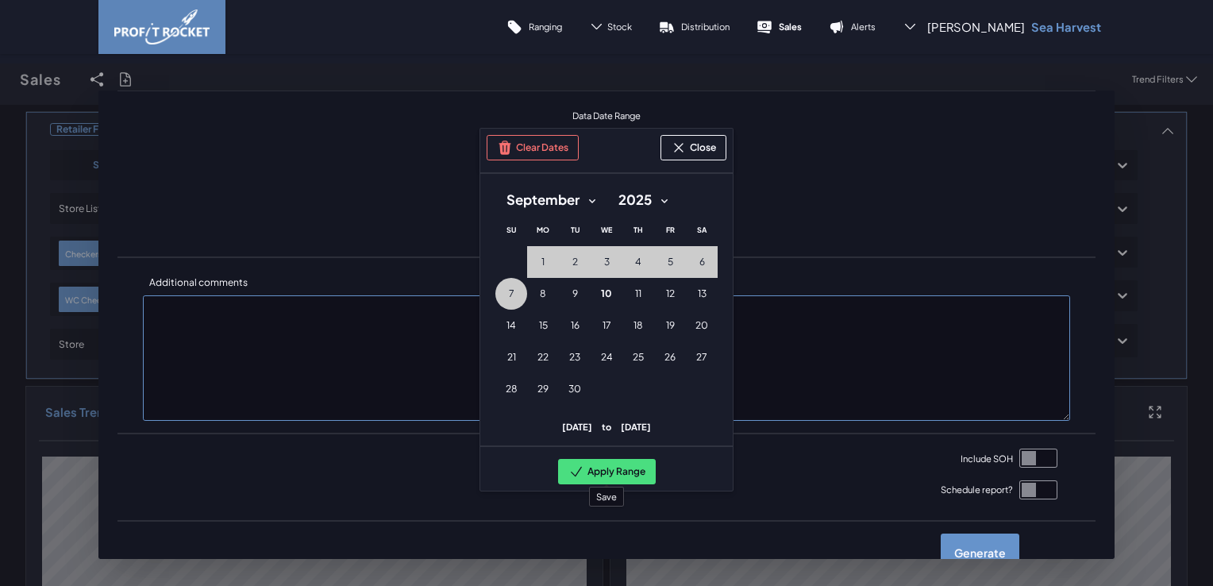
click at [604, 469] on button "Apply Range" at bounding box center [607, 471] width 98 height 25
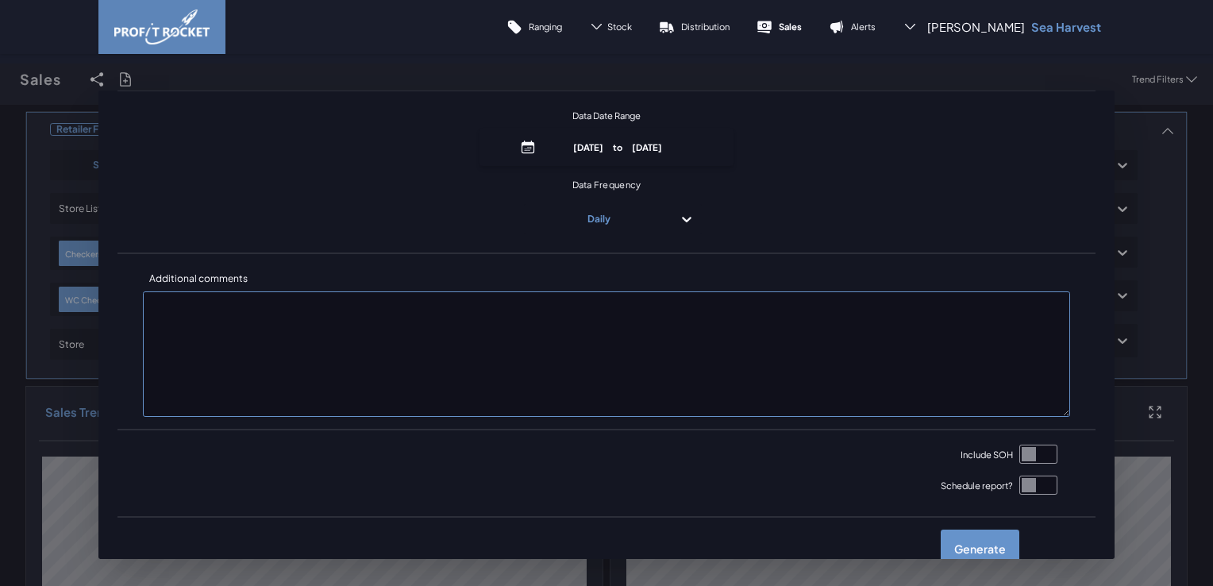
click at [1023, 455] on input "checkbox" at bounding box center [1038, 454] width 38 height 19
checkbox input "true"
click at [963, 545] on label "Generate" at bounding box center [980, 549] width 79 height 38
click at [0, 79] on input "checkbox" at bounding box center [0, 79] width 0 height 0
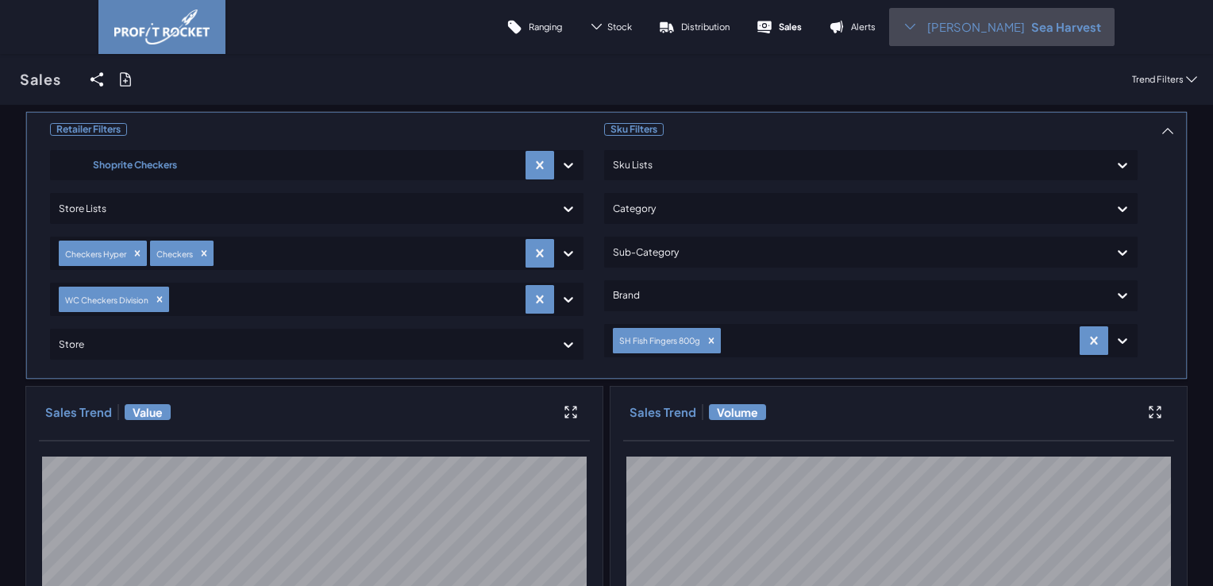
click at [918, 25] on icon at bounding box center [910, 26] width 15 height 15
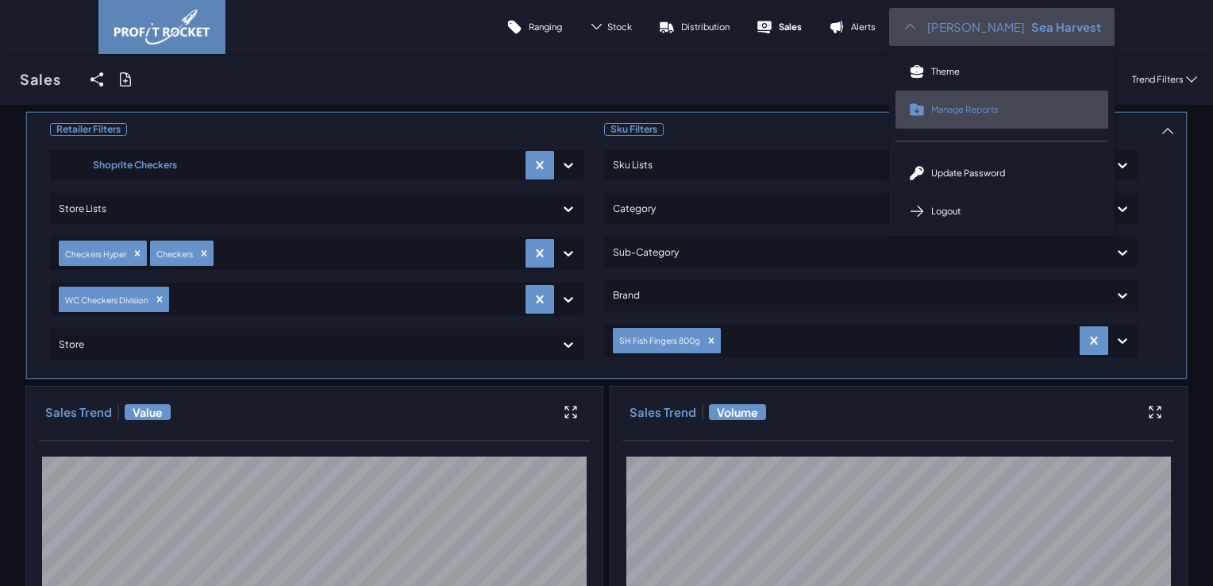
click at [973, 112] on span "Manage Reports" at bounding box center [964, 109] width 67 height 12
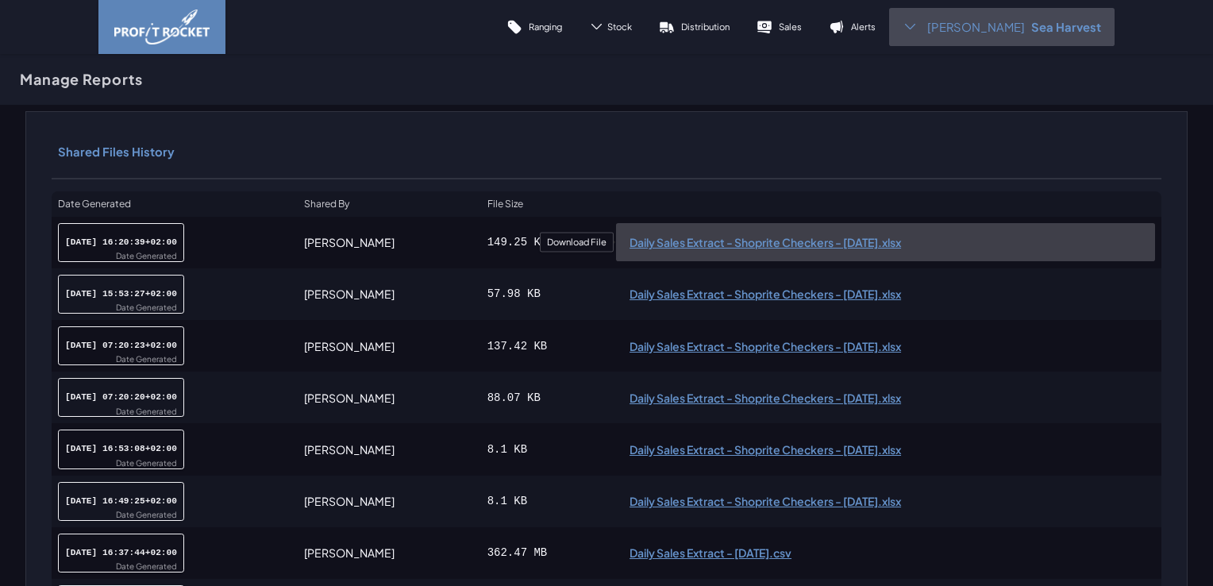
click at [775, 240] on span "Daily Sales Extract - Shoprite Checkers - [DATE].xlsx" at bounding box center [886, 242] width 512 height 11
click at [657, 244] on span "Daily Sales Extract - Shoprite Checkers - [DATE].xlsx" at bounding box center [886, 242] width 512 height 11
click at [688, 243] on span "Daily Sales Extract - Shoprite Checkers - [DATE].xlsx" at bounding box center [886, 242] width 512 height 11
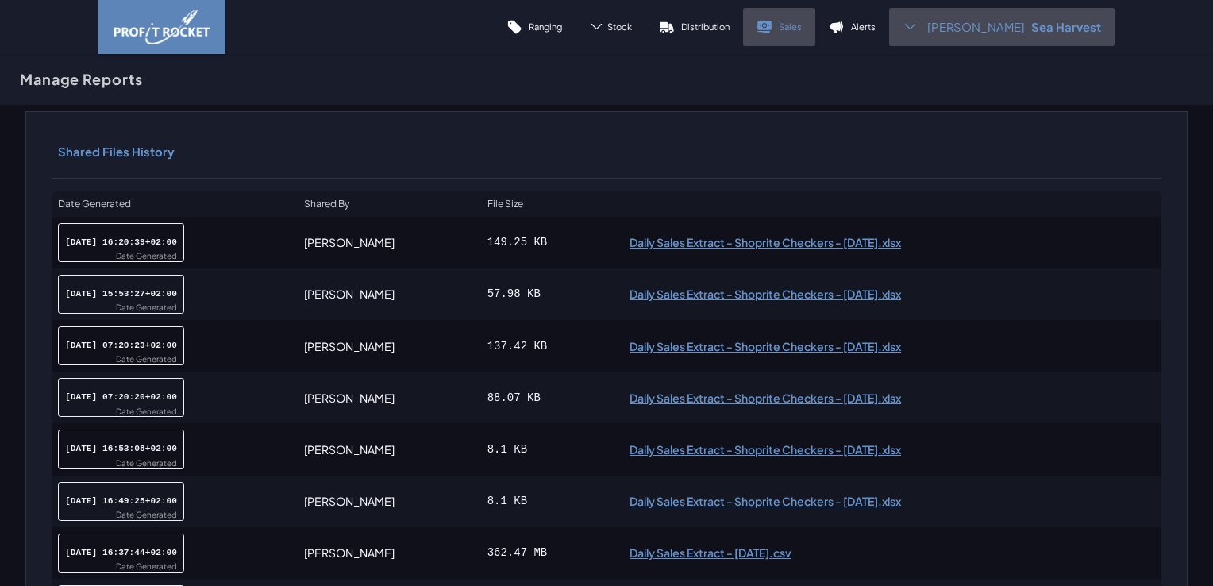
click at [801, 23] on link "Sales" at bounding box center [779, 27] width 72 height 38
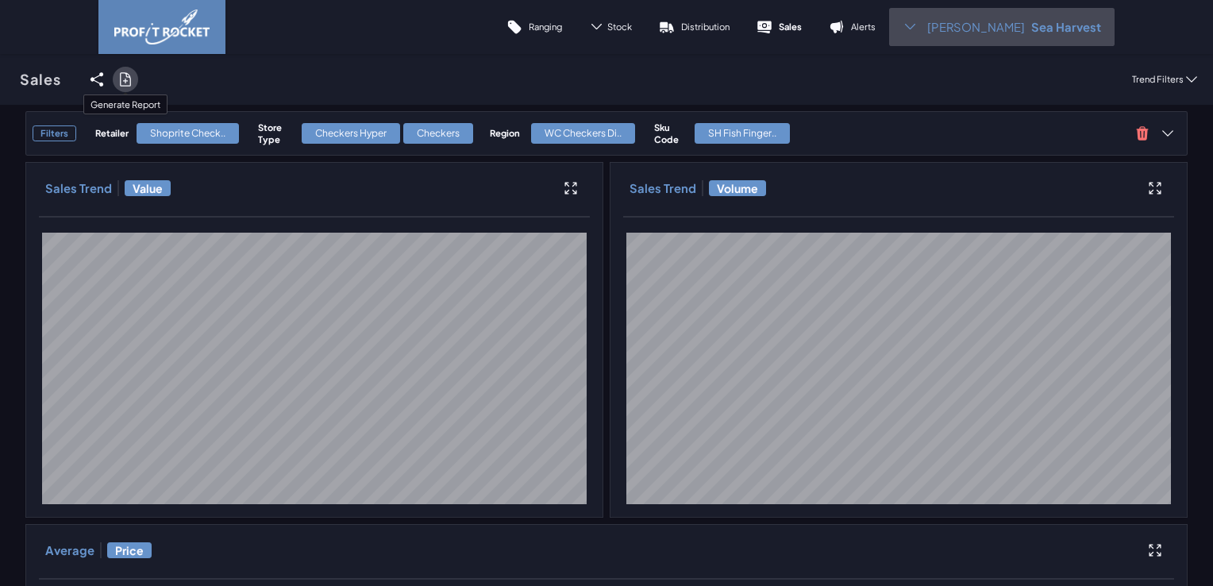
click at [118, 78] on icon at bounding box center [126, 79] width 16 height 16
click at [0, 79] on input "checkbox" at bounding box center [0, 79] width 0 height 0
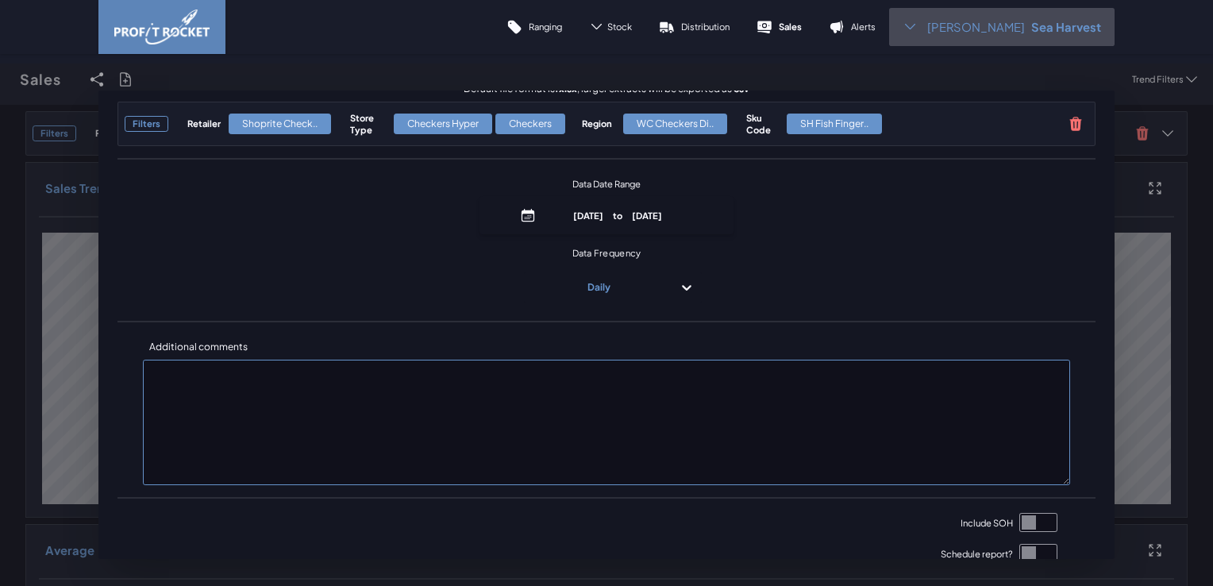
scroll to position [191, 0]
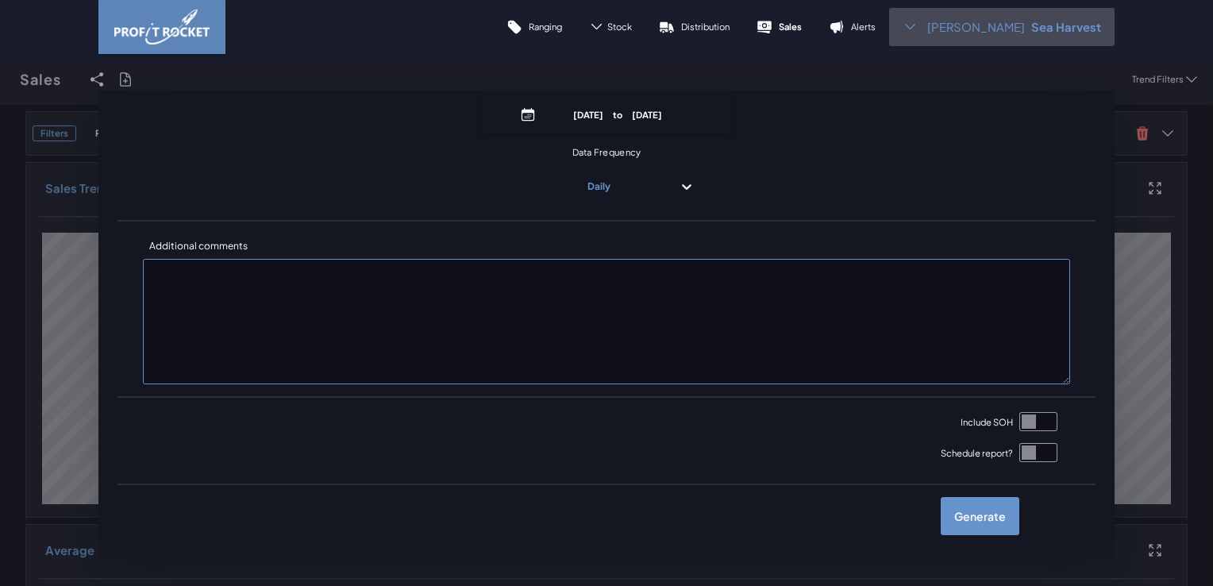
drag, startPoint x: 1044, startPoint y: 422, endPoint x: 1031, endPoint y: 422, distance: 13.5
click at [1042, 422] on input "checkbox" at bounding box center [1038, 421] width 38 height 19
checkbox input "true"
click at [979, 515] on label "Generate" at bounding box center [980, 516] width 79 height 38
click at [0, 79] on input "checkbox" at bounding box center [0, 79] width 0 height 0
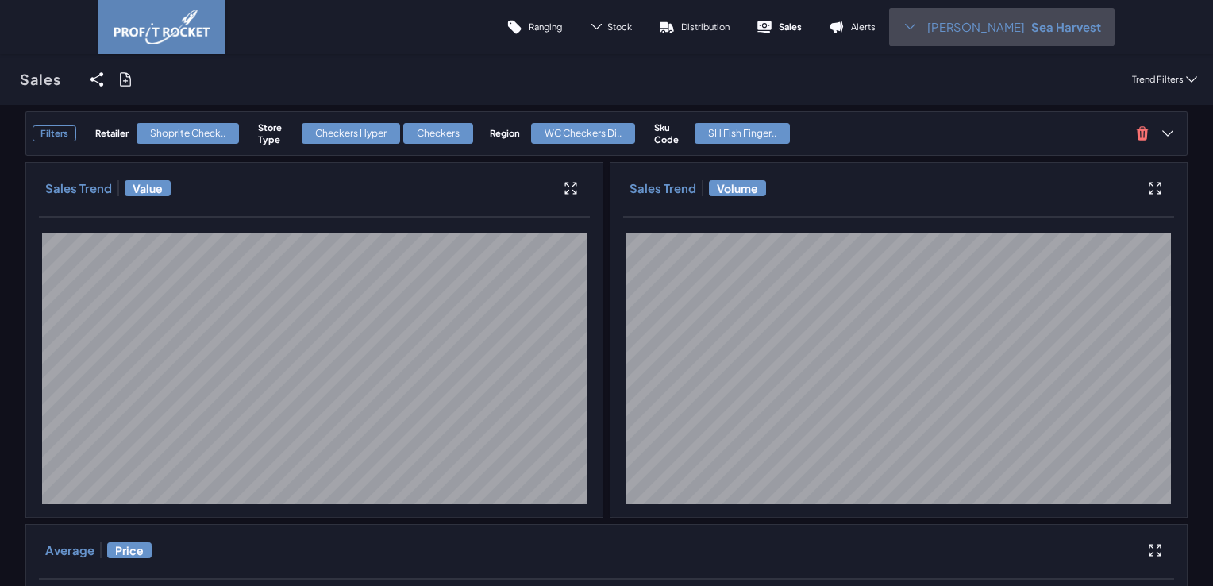
click at [1042, 34] on div "[PERSON_NAME] S Sea Harvest" at bounding box center [1001, 27] width 225 height 38
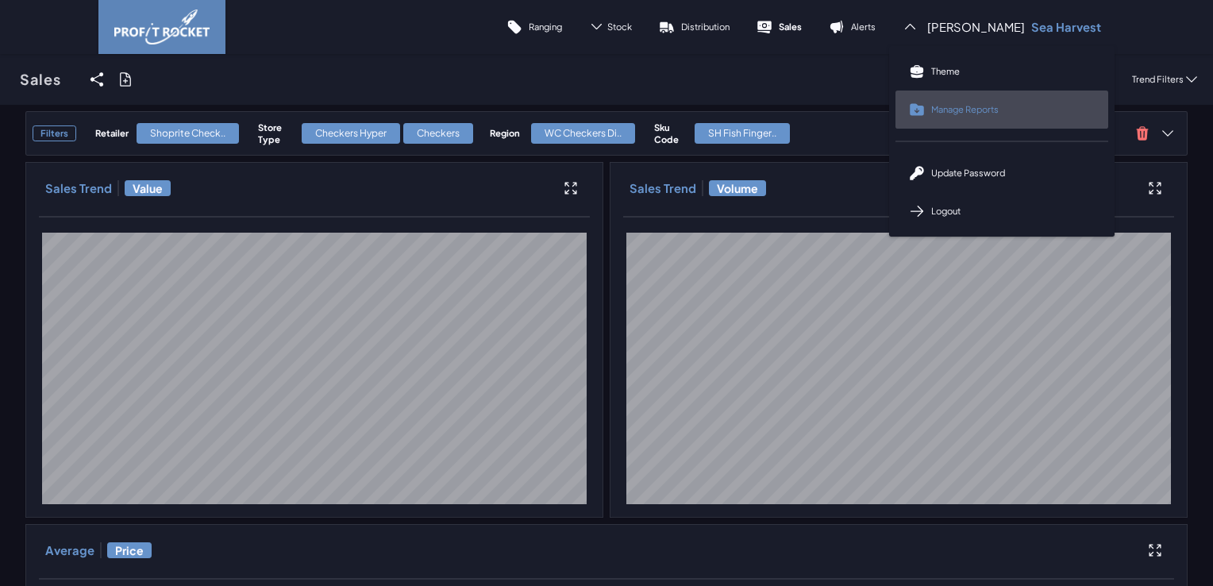
click at [999, 109] on span "Manage Reports" at bounding box center [964, 109] width 67 height 12
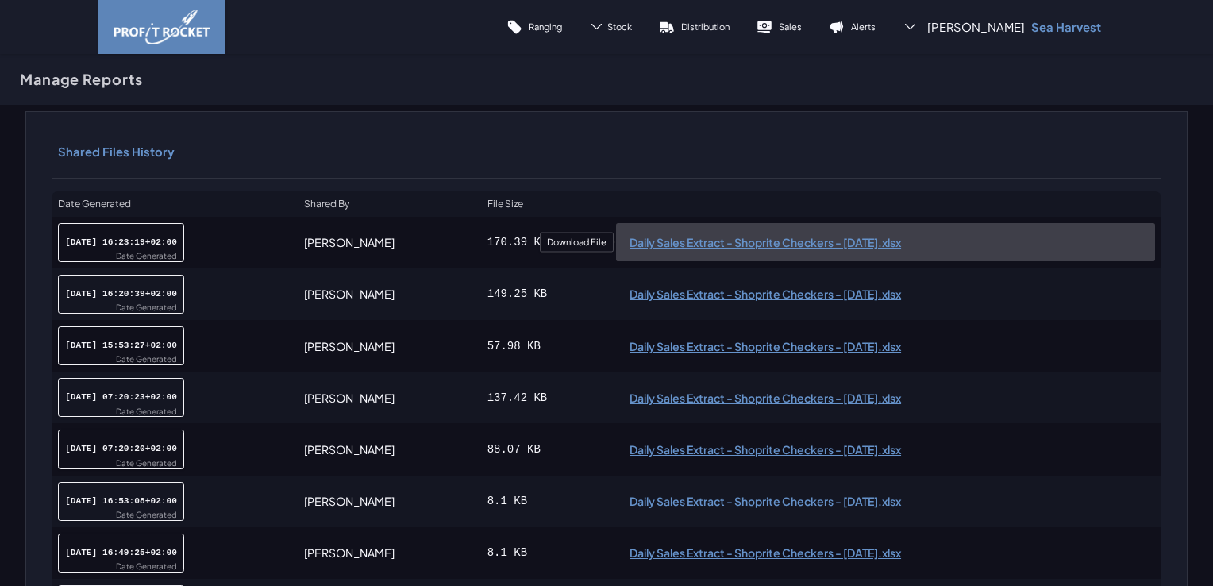
click at [781, 244] on span "Daily Sales Extract - Shoprite Checkers - [DATE].xlsx" at bounding box center [886, 242] width 512 height 11
